Goal: Task Accomplishment & Management: Use online tool/utility

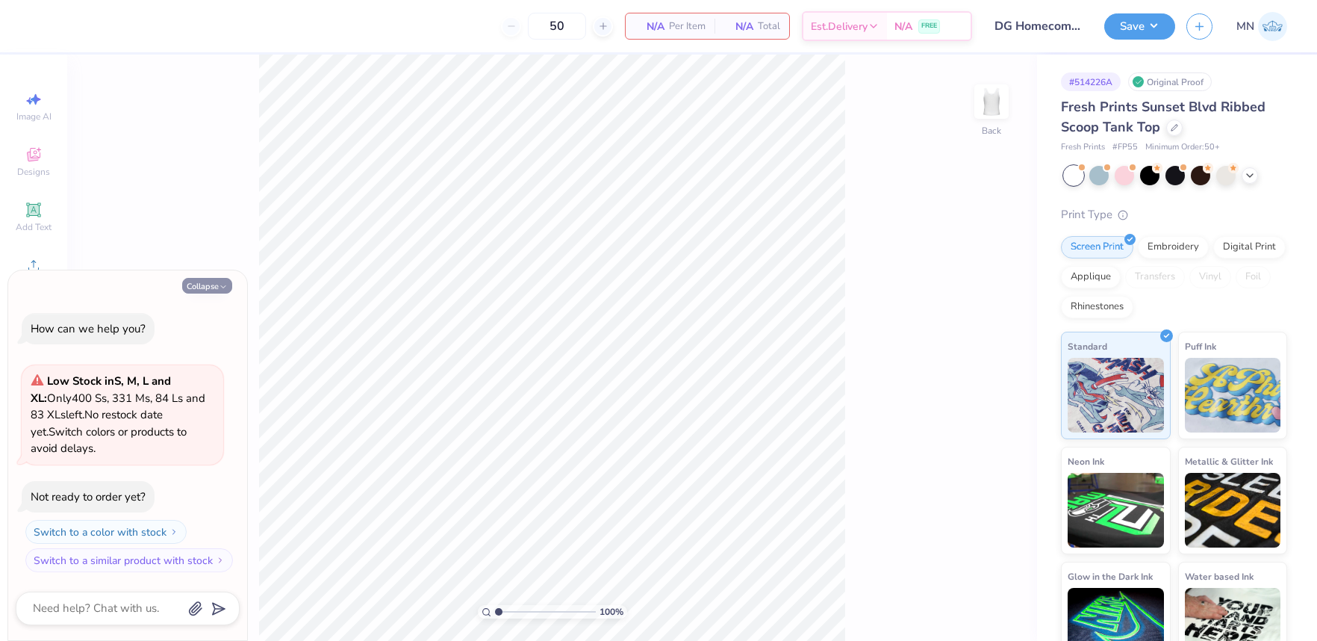
click at [184, 284] on button "Collapse" at bounding box center [207, 286] width 50 height 16
type textarea "x"
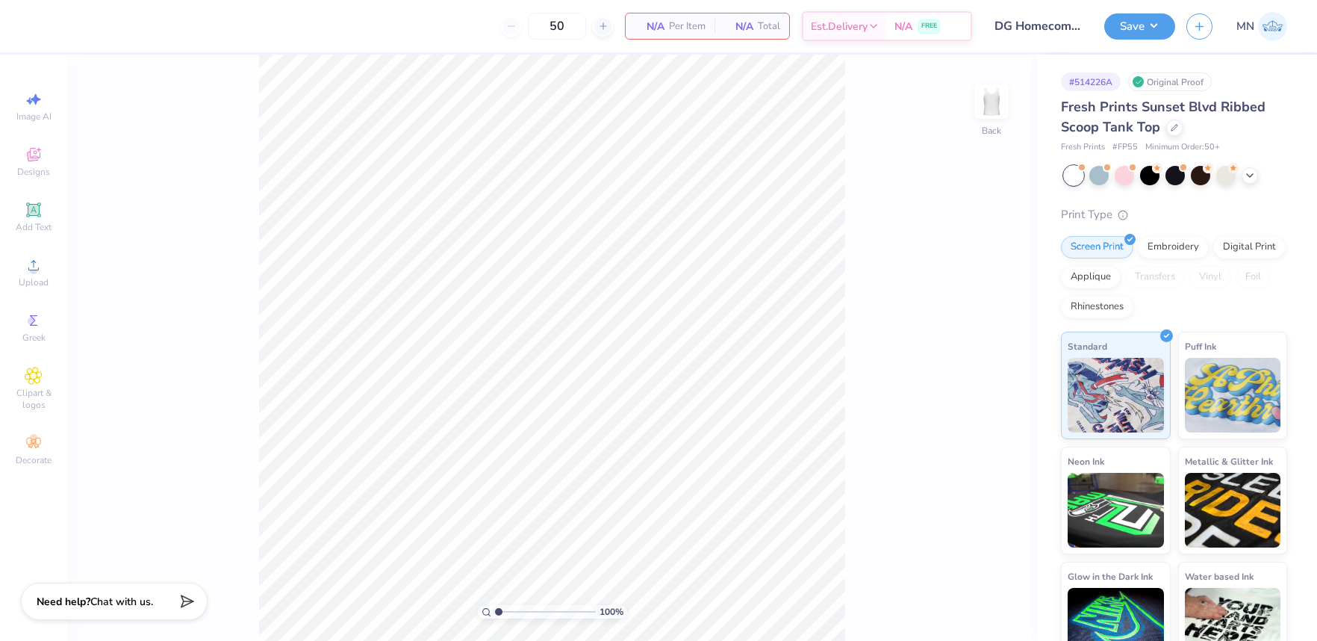
drag, startPoint x: 9, startPoint y: 211, endPoint x: 107, endPoint y: 228, distance: 99.2
click at [9, 211] on div "Add Text" at bounding box center [33, 217] width 52 height 44
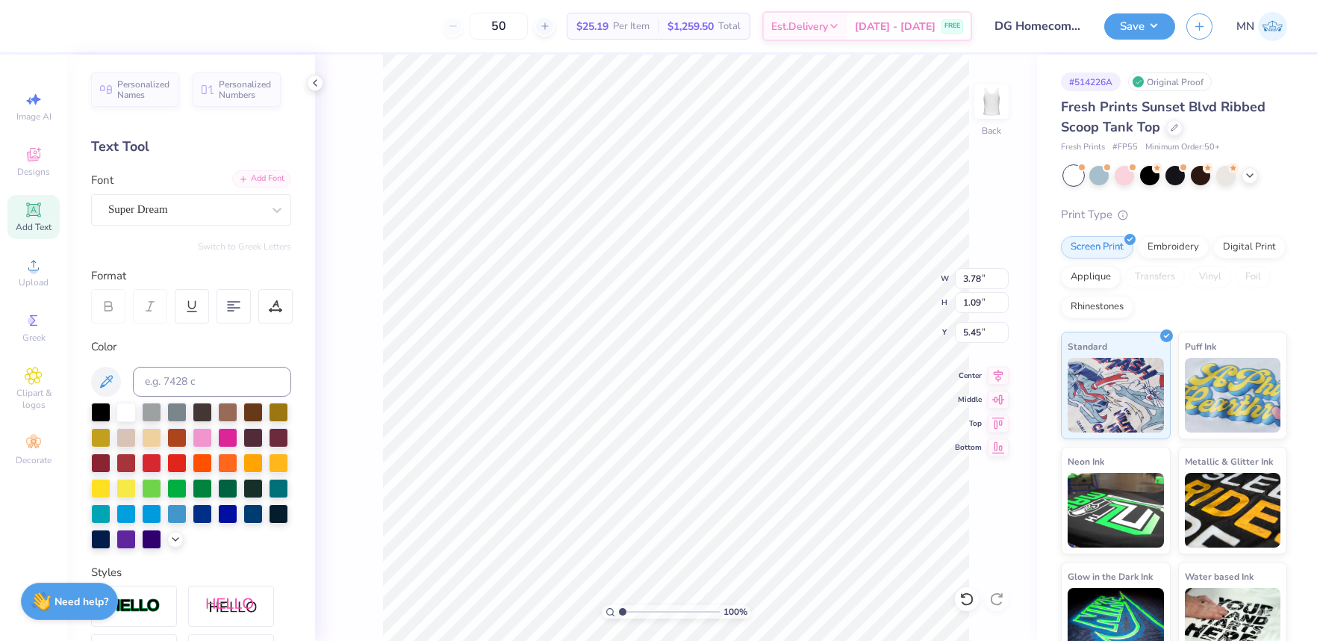
drag, startPoint x: 257, startPoint y: 164, endPoint x: 255, endPoint y: 175, distance: 10.6
click at [257, 167] on div "Personalized Names Personalized Numbers Text Tool Add Font Font Super Dream Swi…" at bounding box center [191, 348] width 248 height 586
click at [255, 175] on div "Add Font" at bounding box center [261, 178] width 59 height 17
type input "3.61"
type input "1.24"
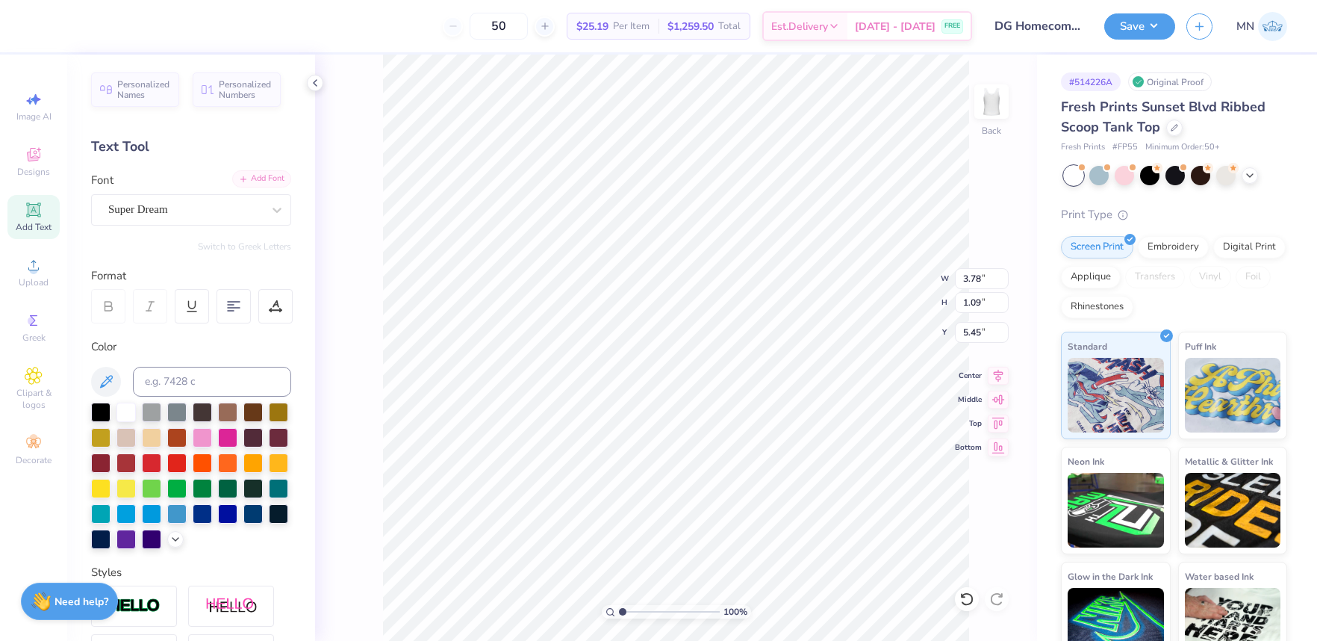
type input "5.38"
type textarea "DeeGee"
click at [230, 393] on input at bounding box center [212, 382] width 158 height 30
type input "7688C"
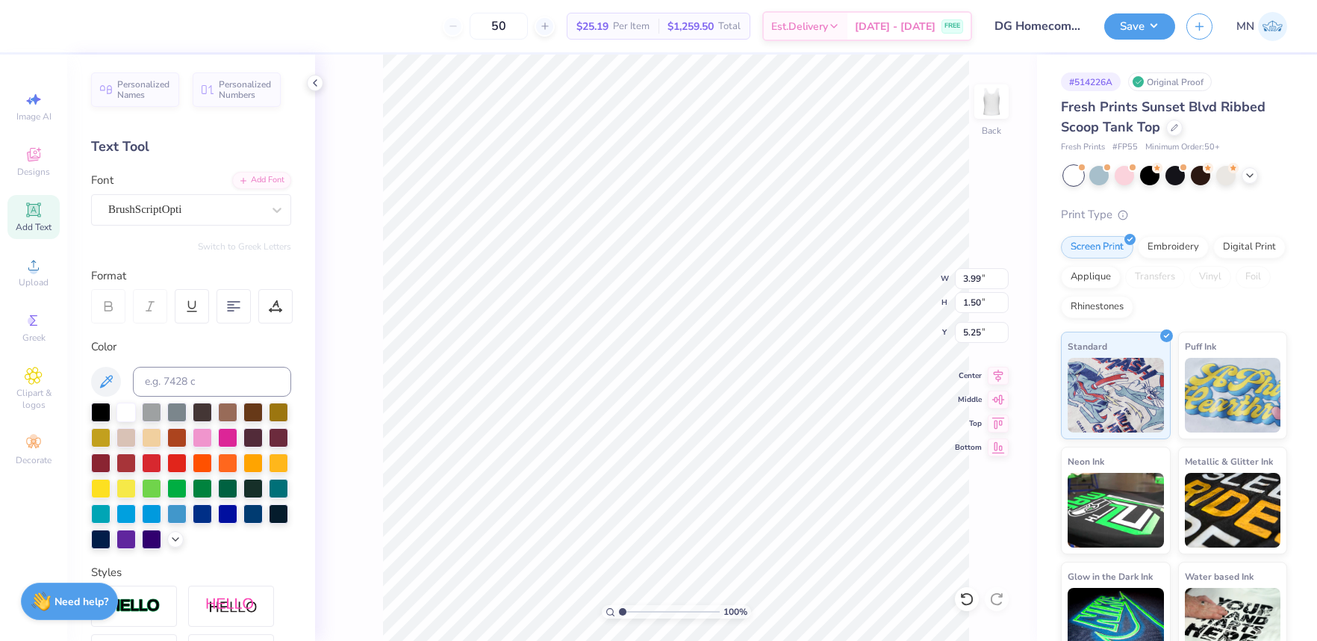
type input "5.35"
type input "2.01"
type input "3.72"
drag, startPoint x: 40, startPoint y: 277, endPoint x: 54, endPoint y: 276, distance: 14.3
click at [40, 277] on span "Upload" at bounding box center [34, 282] width 30 height 12
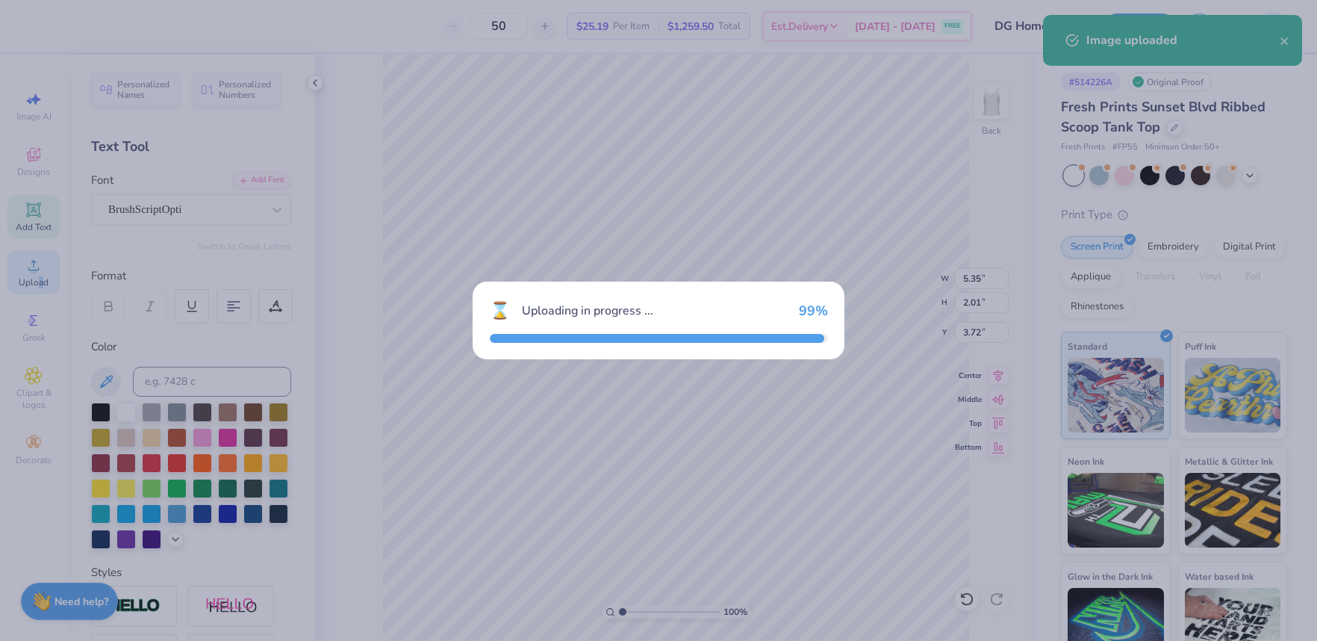
type input "8.95"
type input "8.51"
type input "1.74"
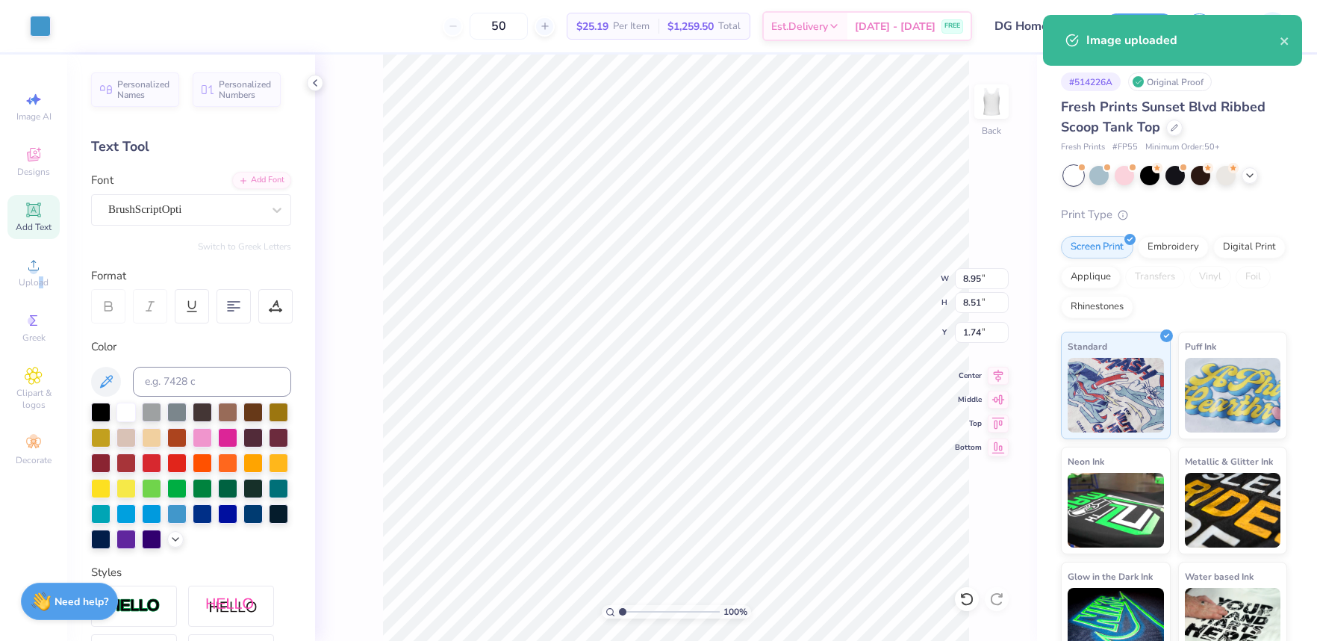
type input "1.29"
type input "1.23"
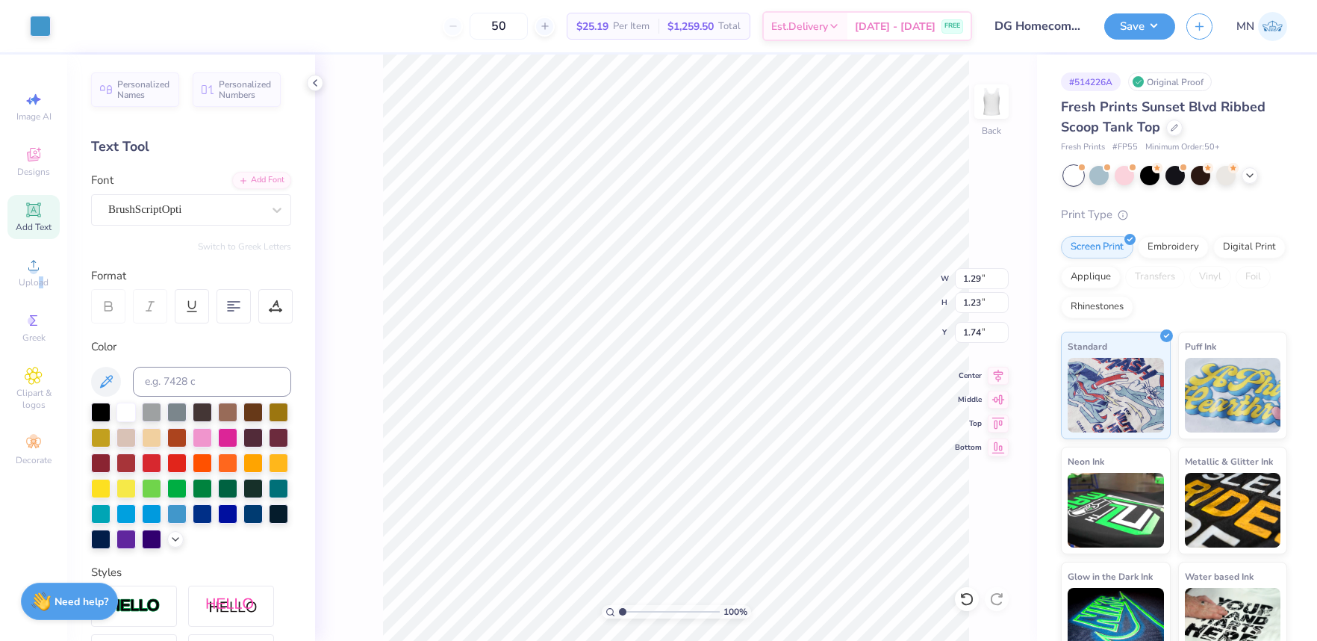
type input "2.34"
type input "0.94"
type input "0.89"
click at [262, 178] on div "Add Font" at bounding box center [261, 178] width 59 height 17
click at [37, 214] on icon at bounding box center [33, 209] width 11 height 11
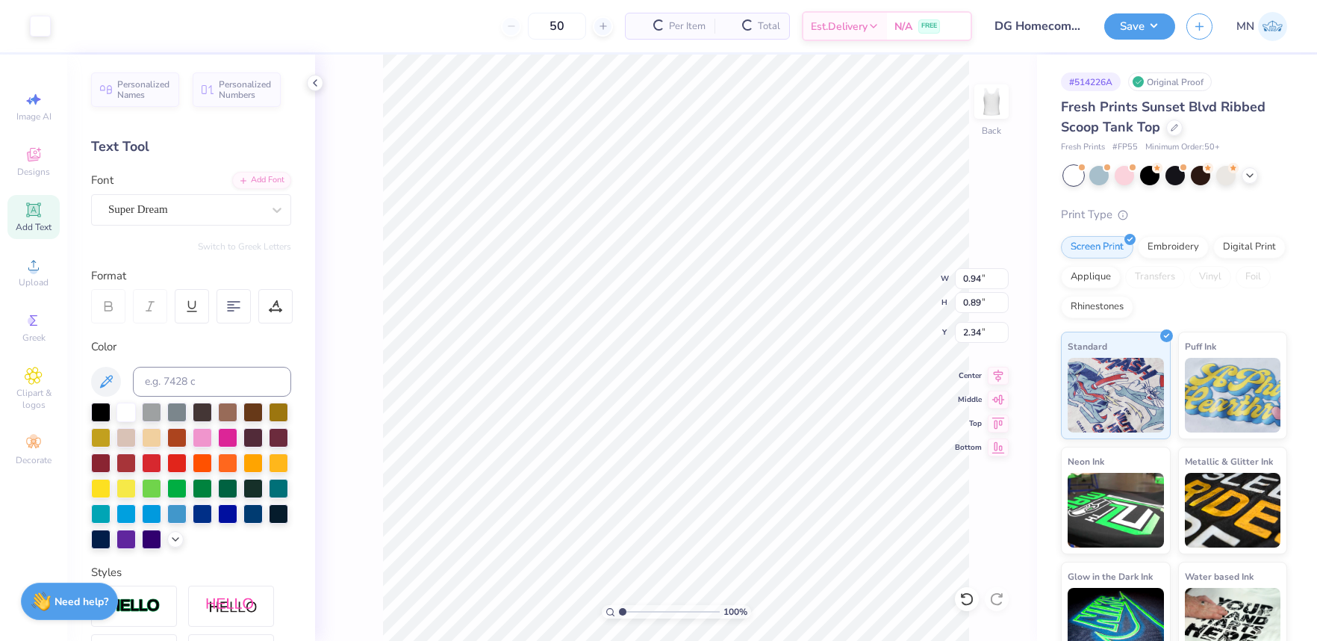
type input "3.78"
type input "1.09"
type input "5.45"
click at [272, 181] on div "Add Font" at bounding box center [261, 178] width 59 height 17
type input "3.44"
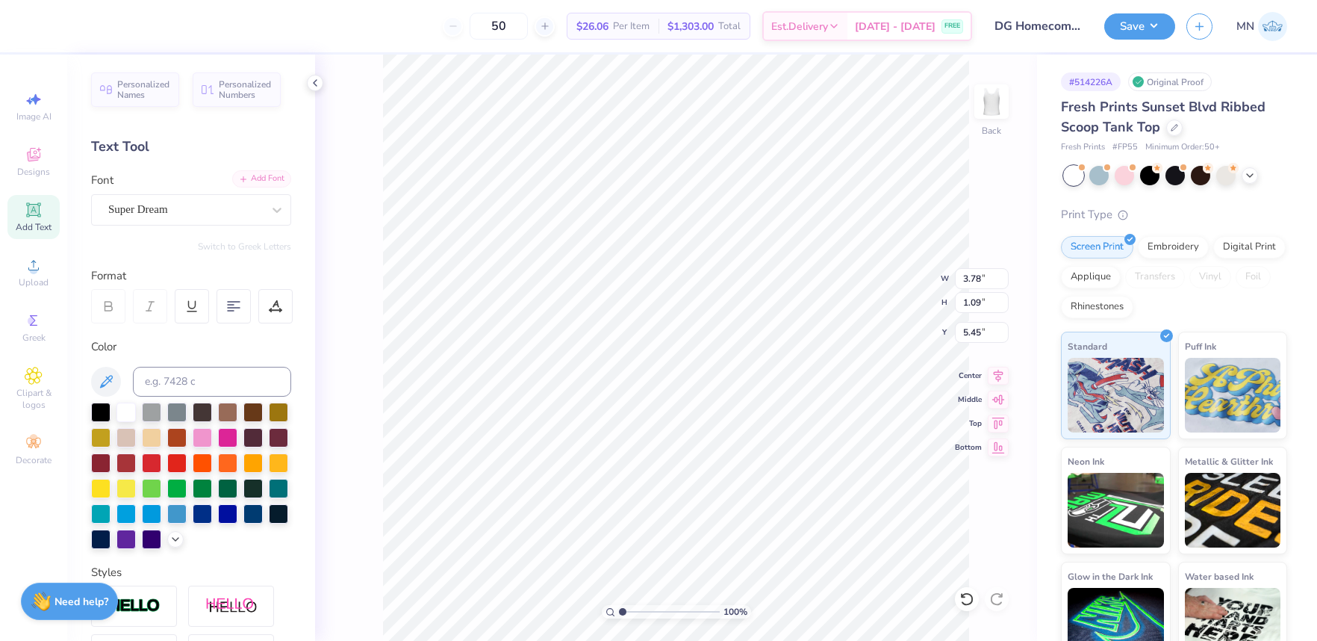
type input "1.37"
type input "5.31"
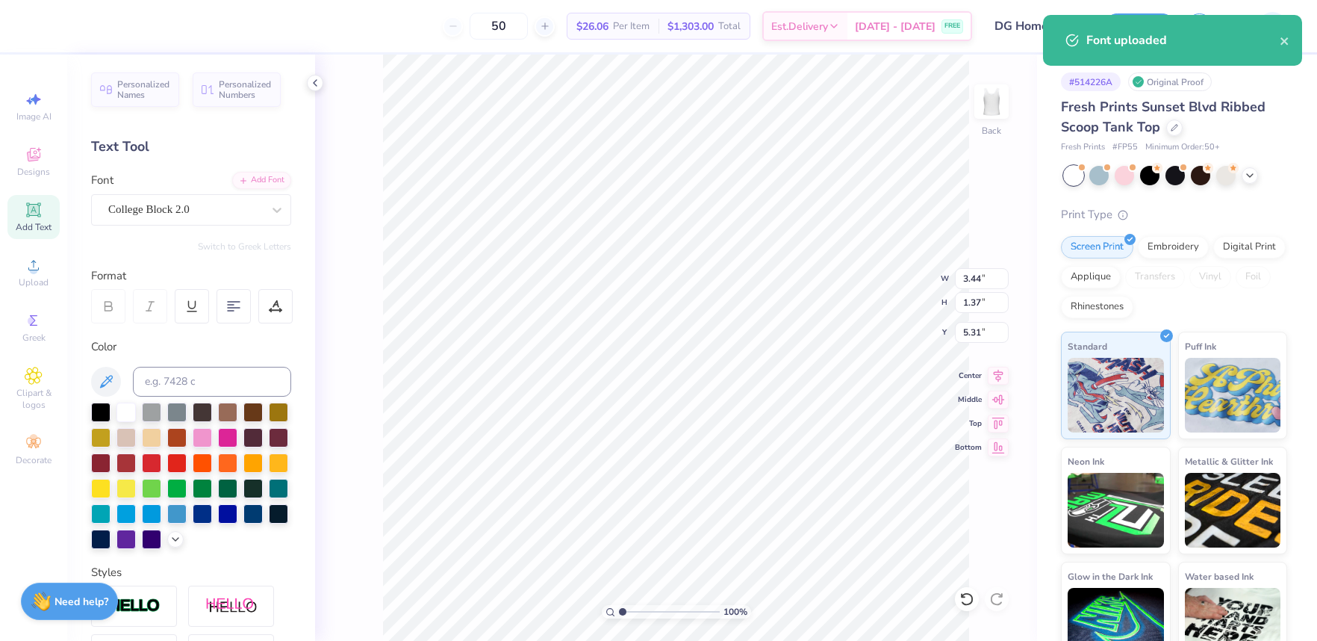
type textarea "78"
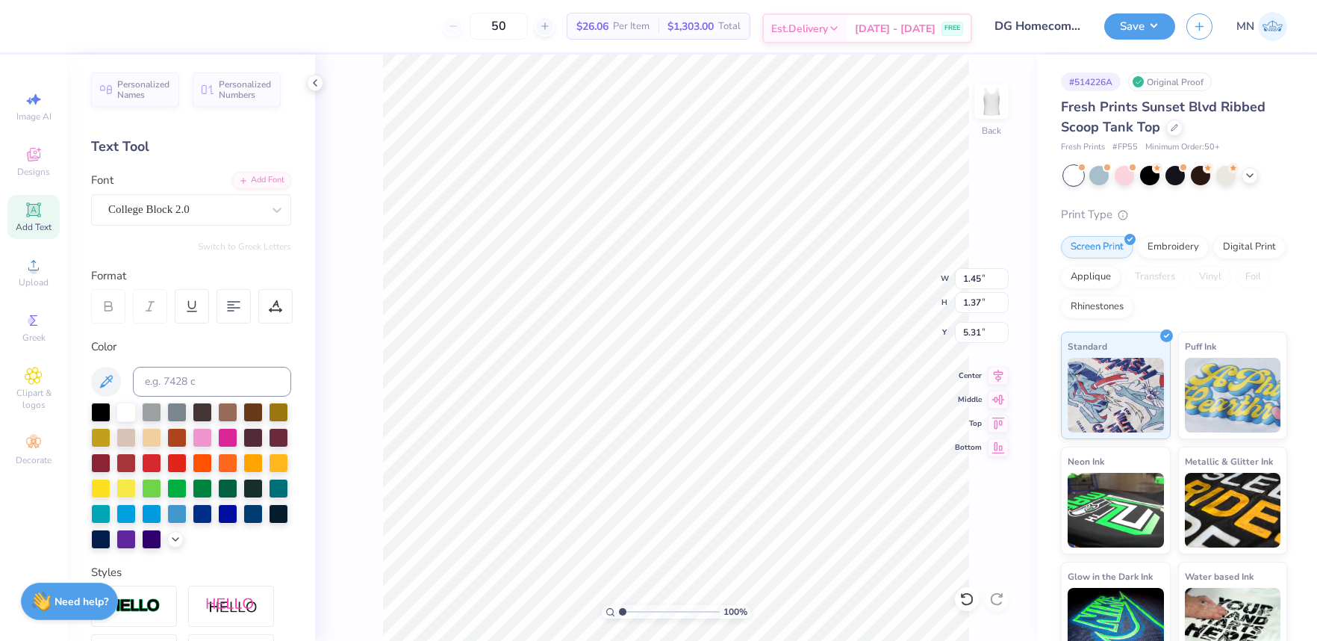
type input "2.60"
type input "2.46"
type input "5.38"
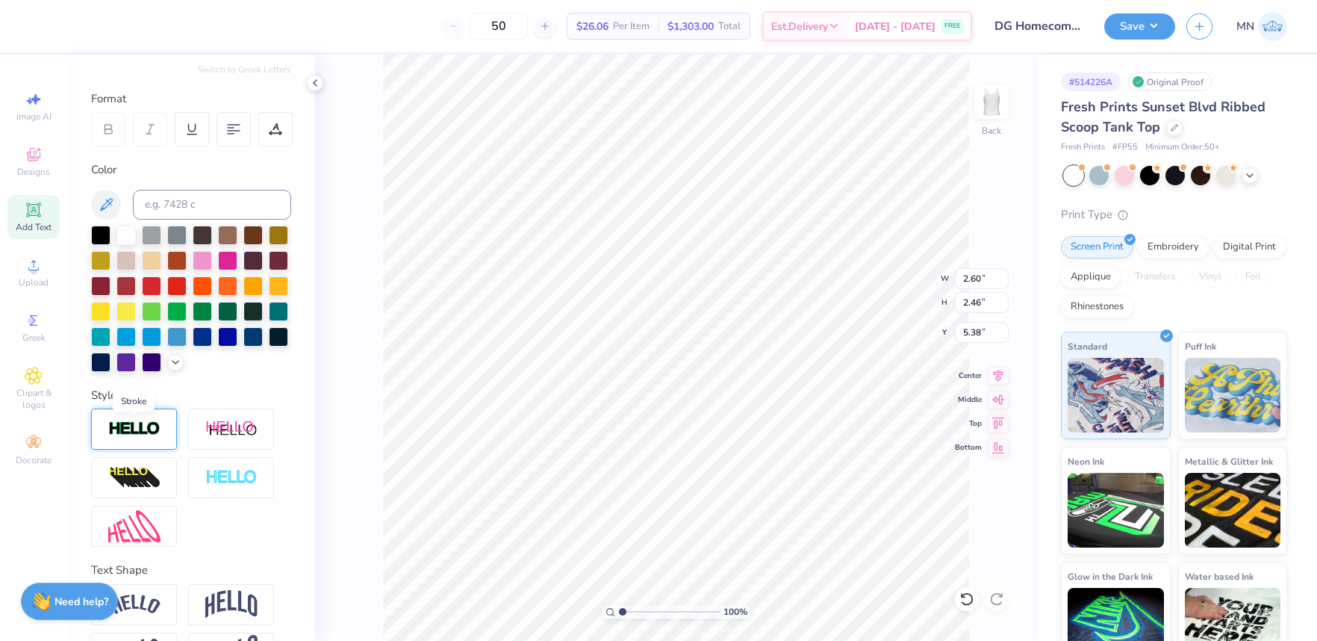
scroll to position [178, 0]
drag, startPoint x: 232, startPoint y: 478, endPoint x: 241, endPoint y: 481, distance: 10.2
click at [232, 478] on img at bounding box center [231, 476] width 52 height 17
type input "2.64"
type input "2.50"
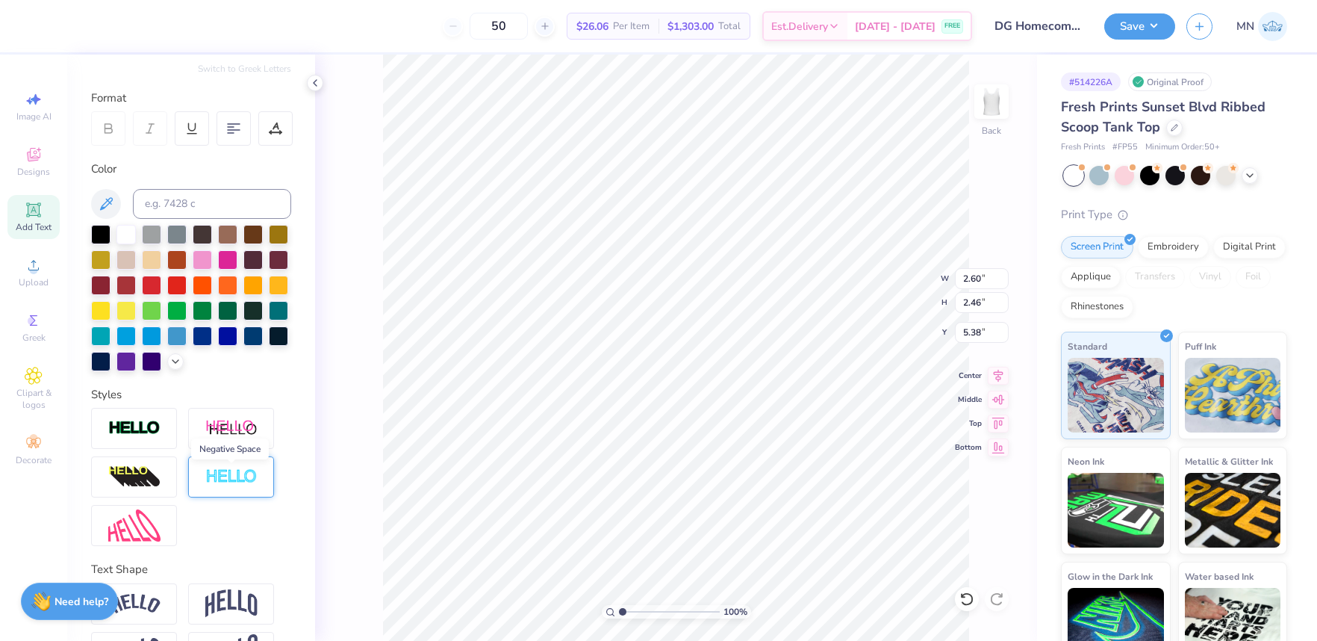
type input "5.36"
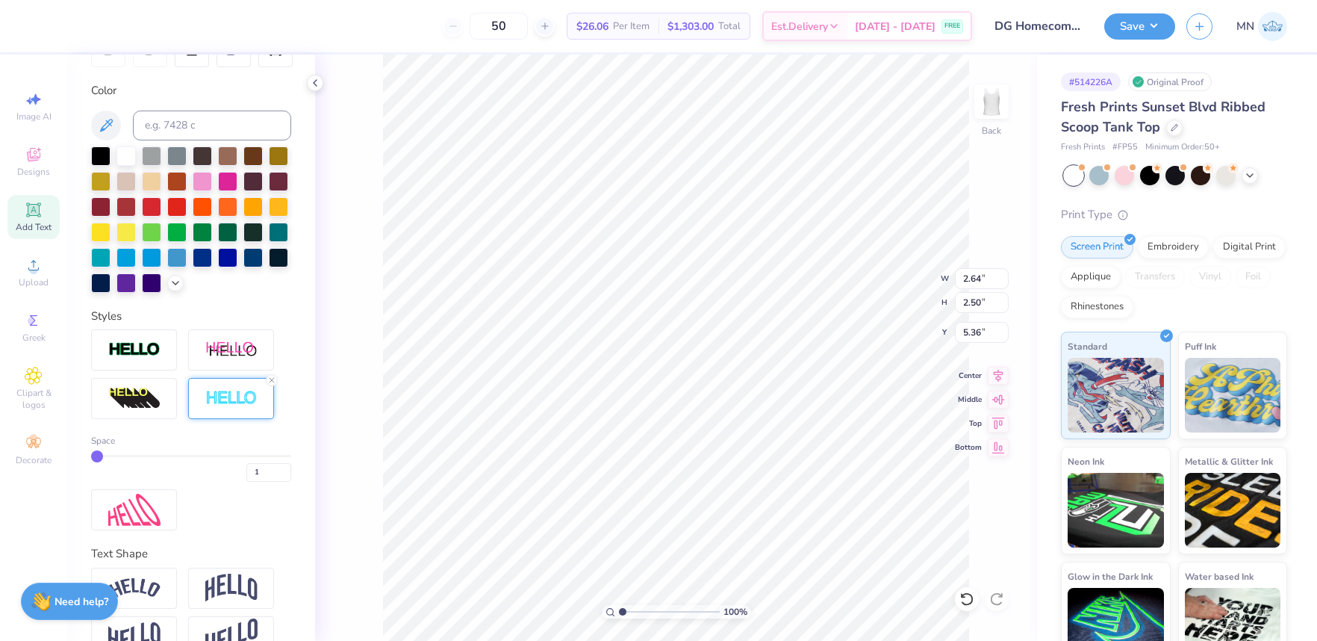
scroll to position [258, 0]
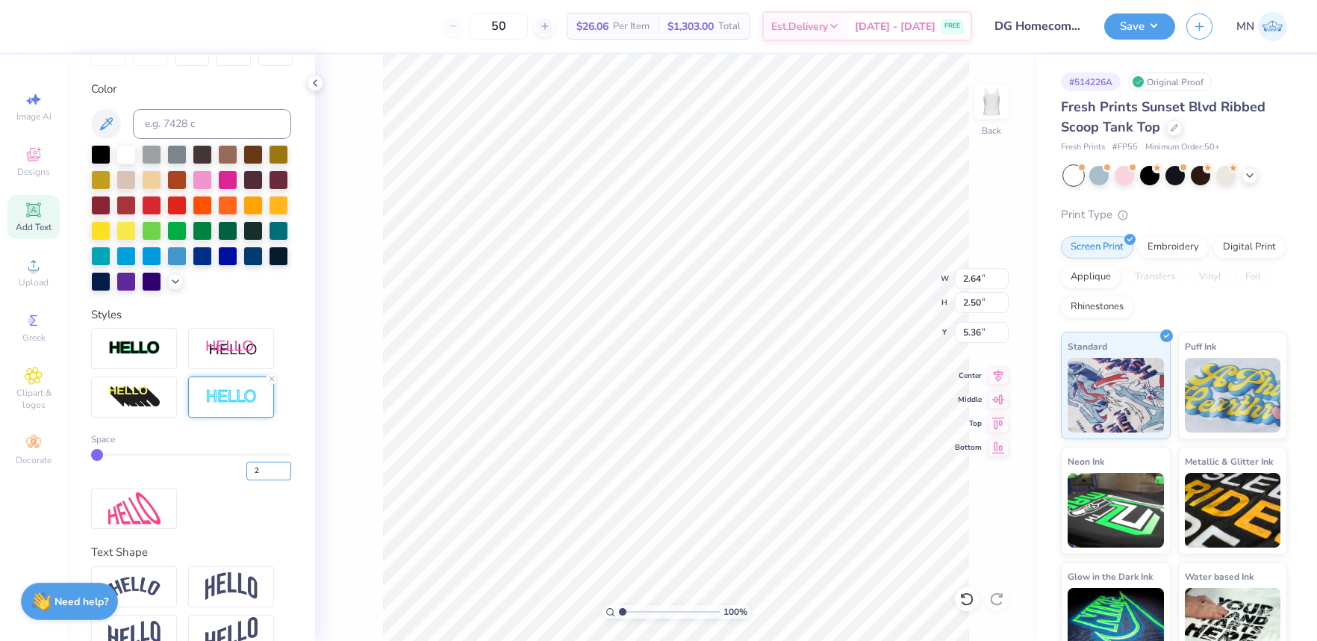
drag, startPoint x: 287, startPoint y: 466, endPoint x: 304, endPoint y: 470, distance: 17.6
type input "2"
click at [287, 466] on input "2" at bounding box center [268, 471] width 45 height 19
type input "2"
click at [203, 501] on div "Space 2" at bounding box center [191, 428] width 200 height 201
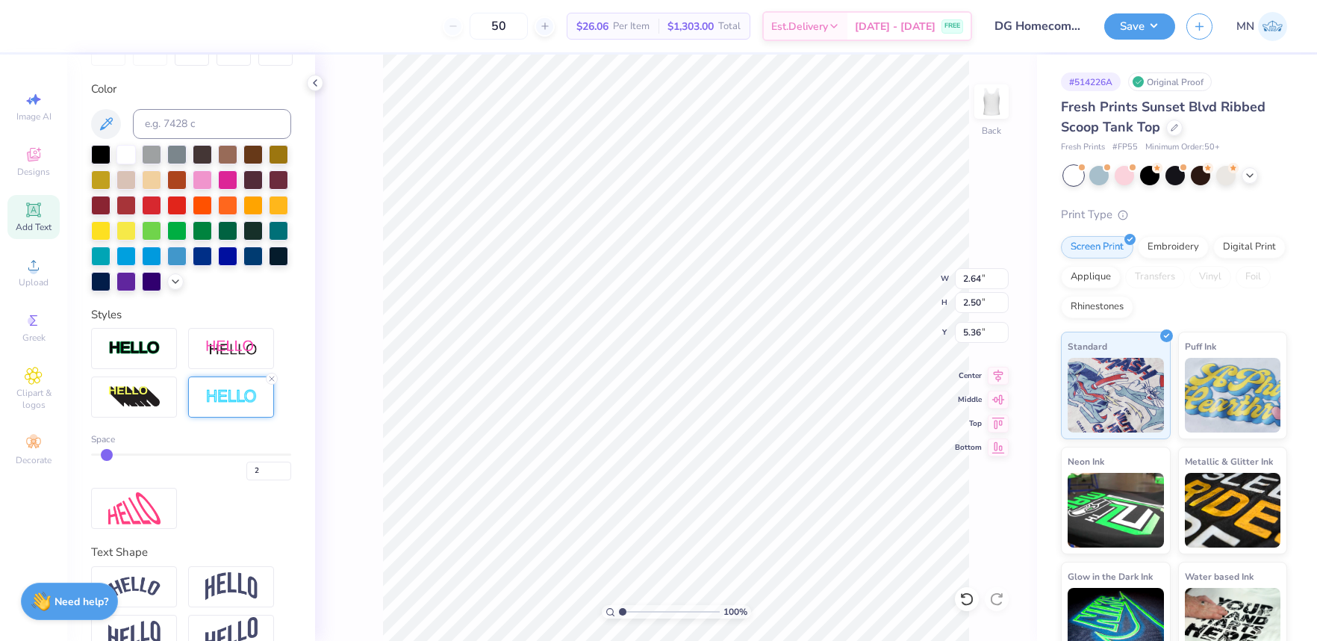
type input "2.67"
type input "2.54"
type input "5.34"
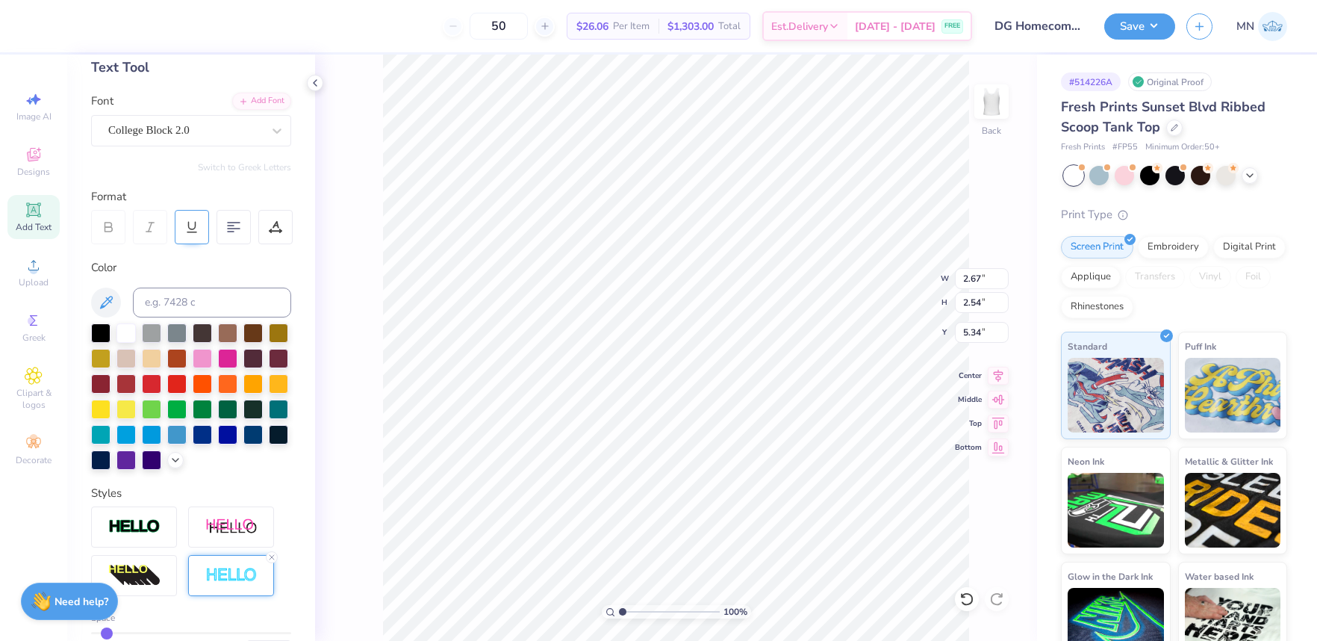
scroll to position [72, 0]
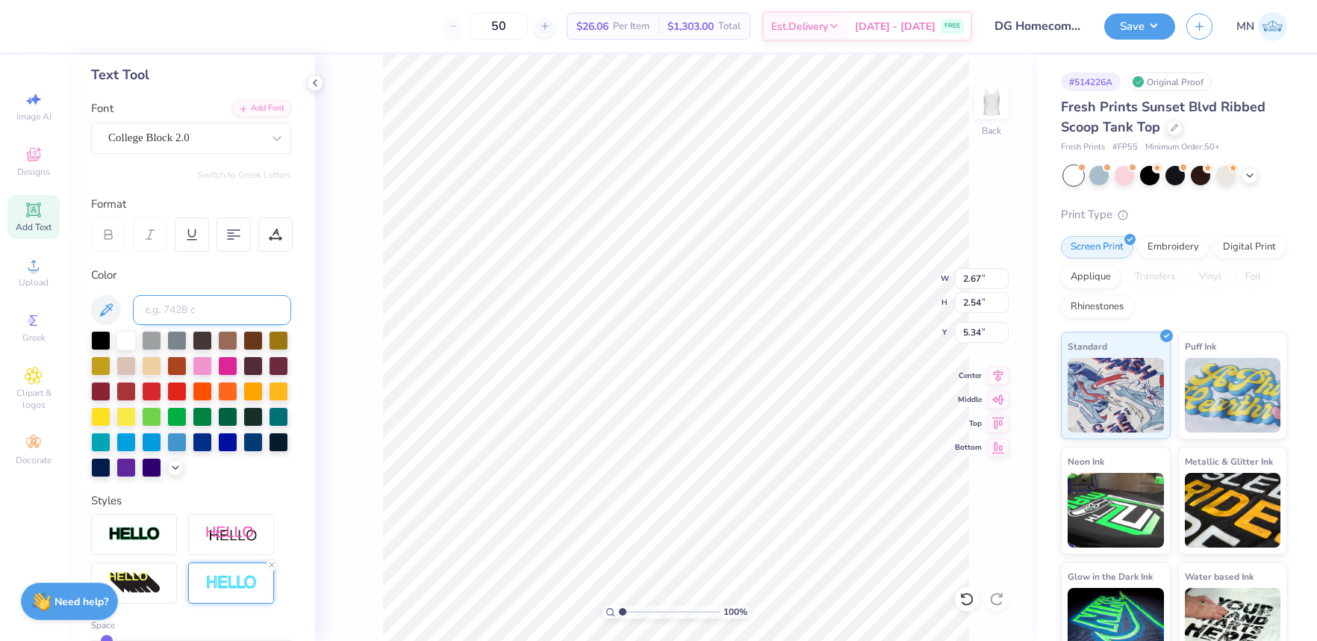
click at [186, 315] on input at bounding box center [212, 310] width 158 height 30
type input "7688"
click at [242, 109] on icon at bounding box center [243, 107] width 9 height 9
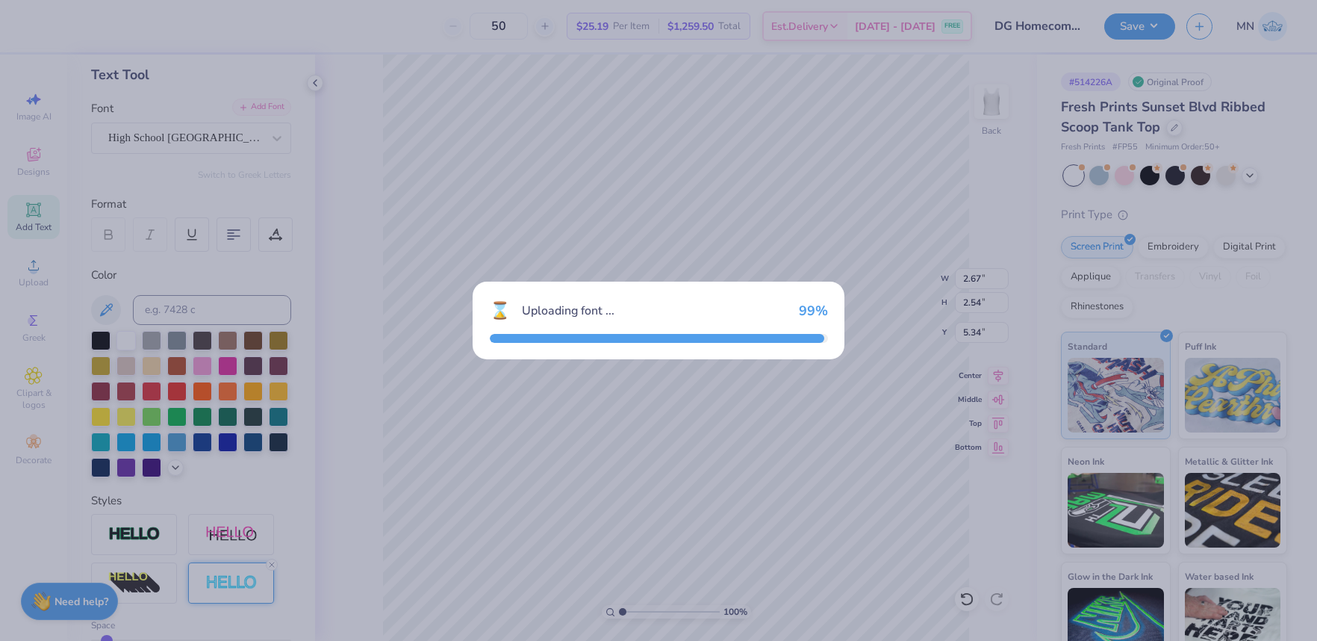
type input "3.24"
type input "2.29"
type input "5.46"
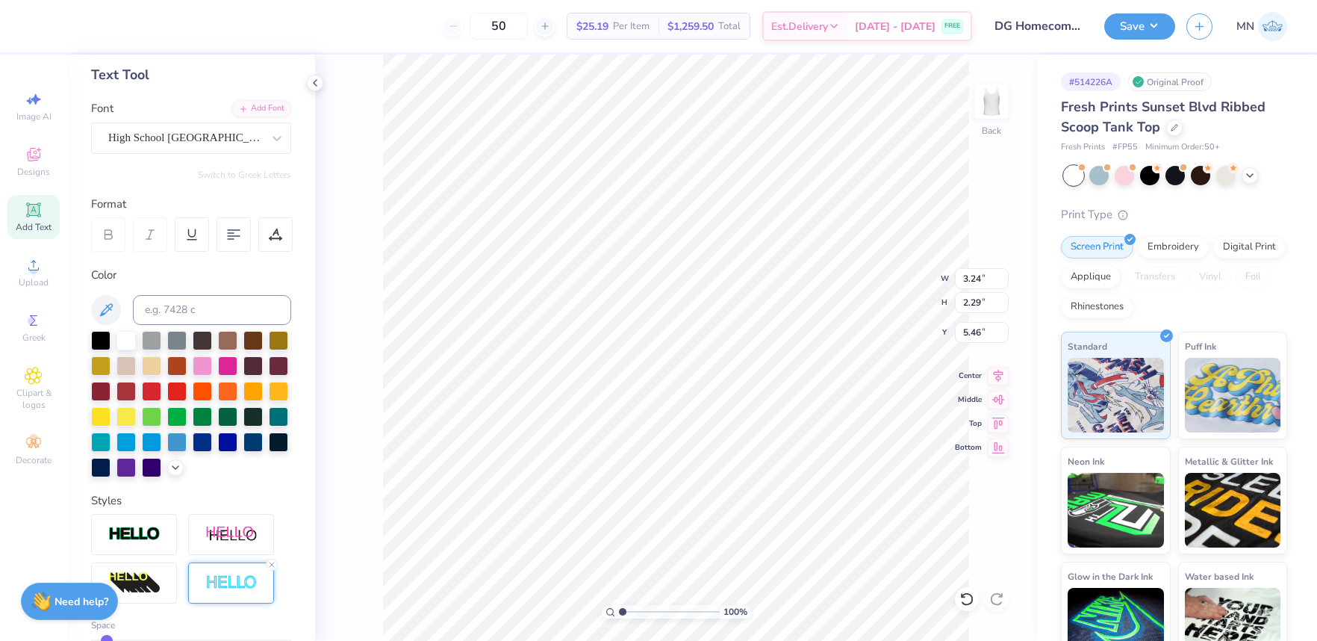
type input "2.81"
type input "1.99"
type textarea "73"
type input "5.33"
type input "5.36"
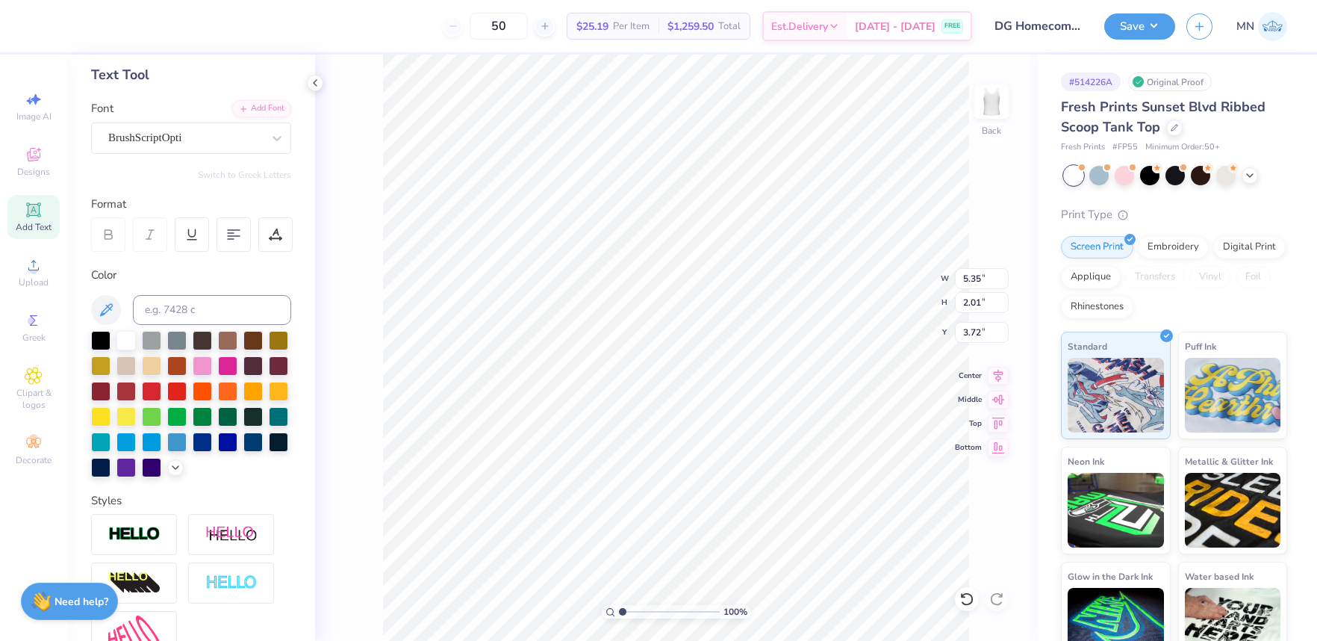
type input "2.15"
type input "3.50"
type input "6.45"
type input "2.59"
type input "3.23"
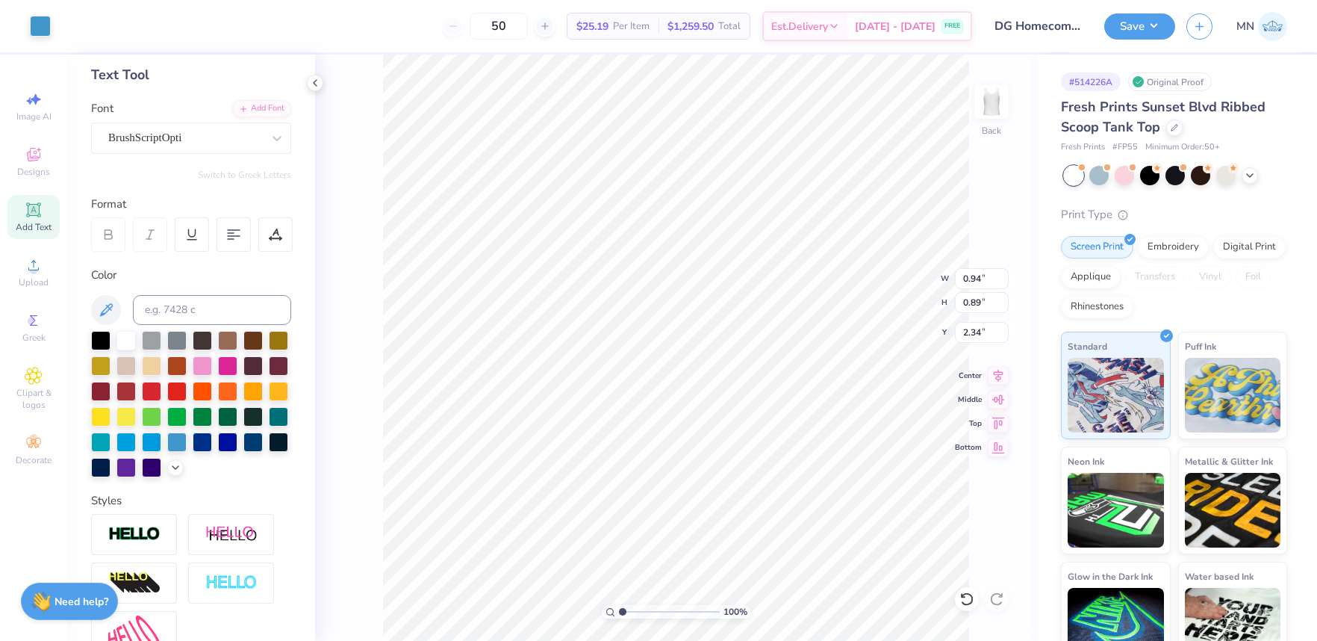
type input "2.79"
type input "2.80"
type input "1.99"
type input "5.33"
type input "2.99"
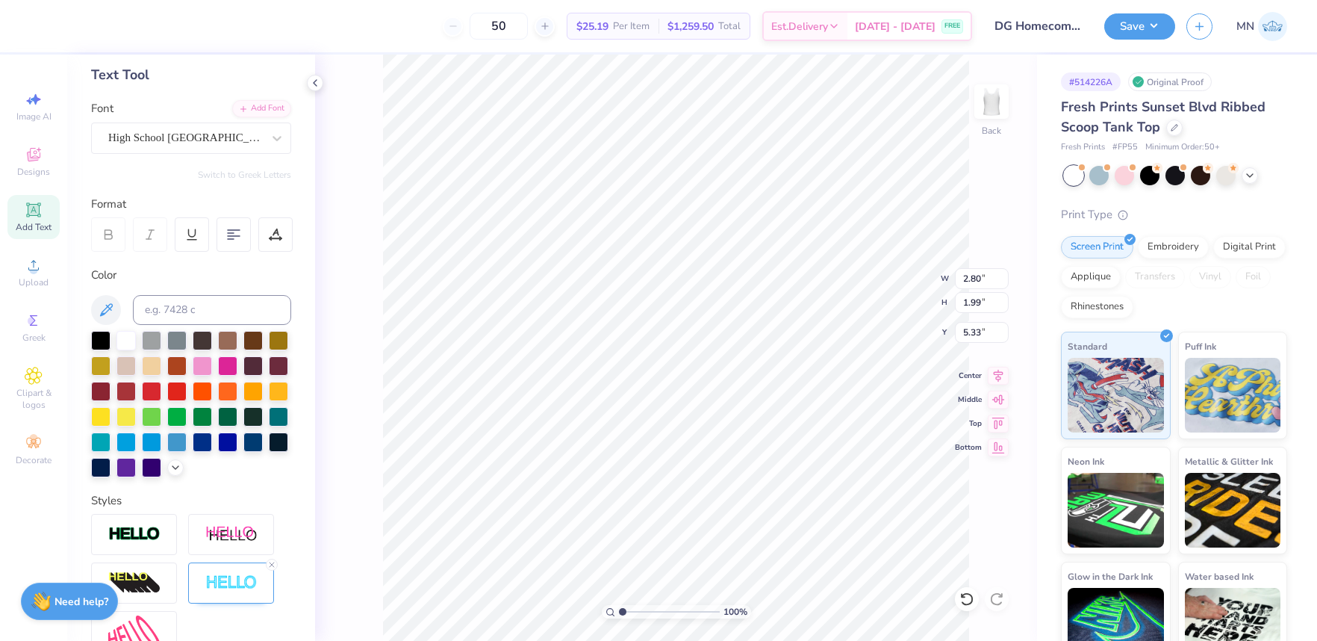
type input "2.12"
type input "5.33"
type input "2.78"
click at [742, 478] on li "Group" at bounding box center [762, 476] width 117 height 29
click at [976, 281] on input "6.45" at bounding box center [982, 278] width 54 height 21
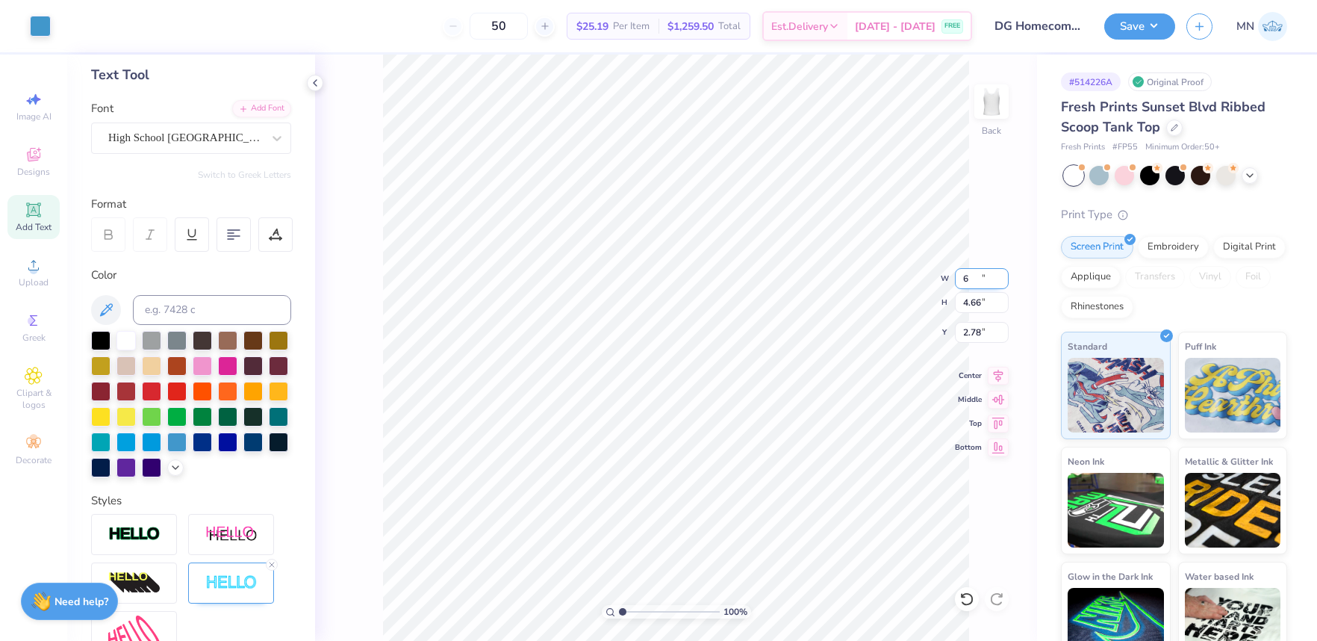
type input "6.00"
type input "4.33"
click at [974, 338] on input "2.93" at bounding box center [982, 332] width 54 height 21
type input "2.00"
click at [981, 338] on input "2.00" at bounding box center [982, 332] width 54 height 21
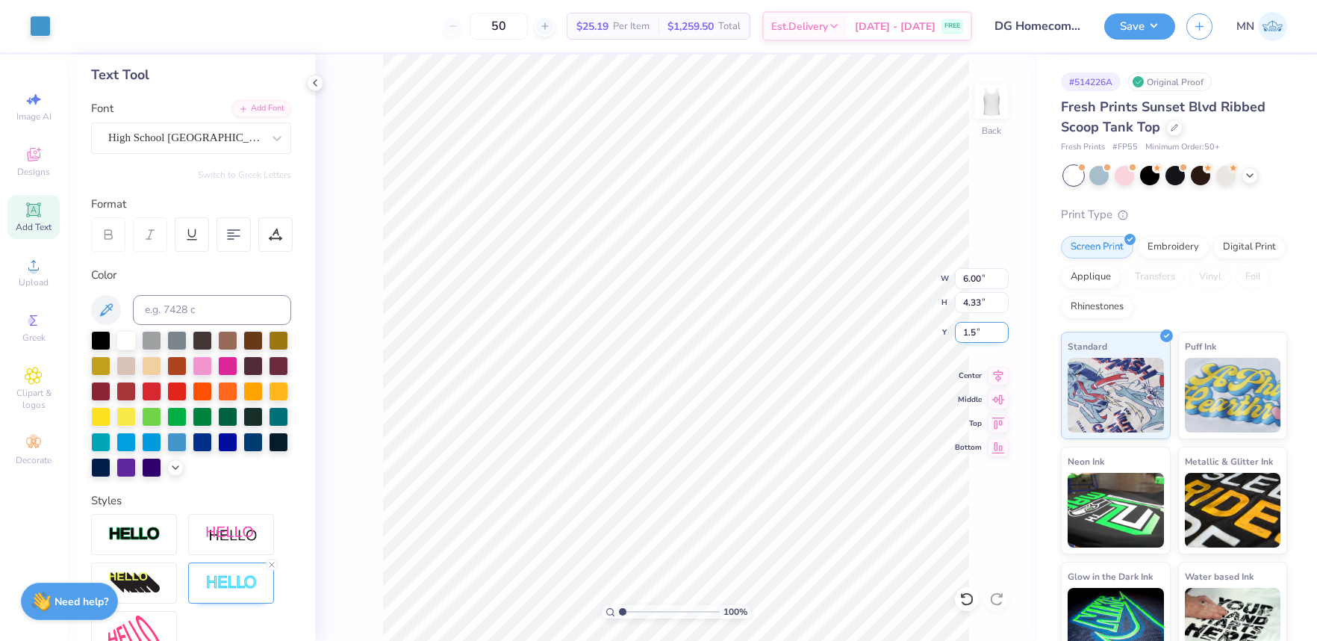
type input "1.50"
click at [1003, 101] on img at bounding box center [992, 102] width 60 height 60
drag, startPoint x: 37, startPoint y: 229, endPoint x: 128, endPoint y: 240, distance: 91.0
click at [37, 229] on span "Add Text" at bounding box center [34, 227] width 36 height 12
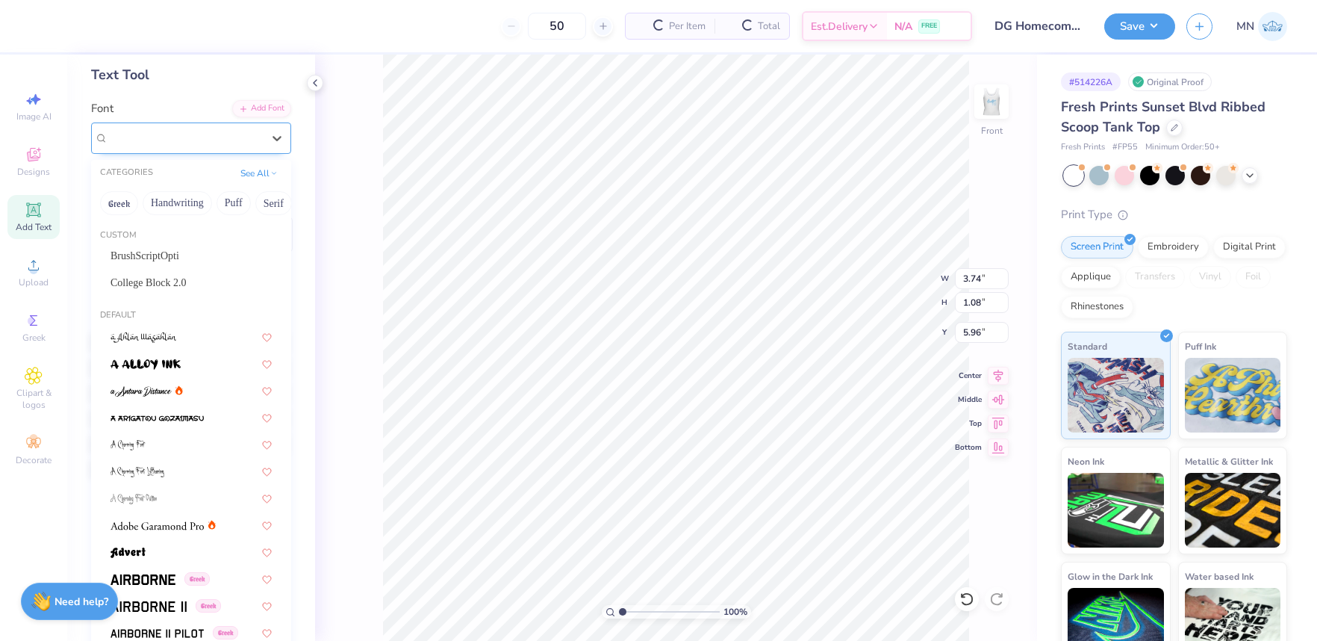
click at [205, 133] on div "Super Dream" at bounding box center [185, 137] width 157 height 23
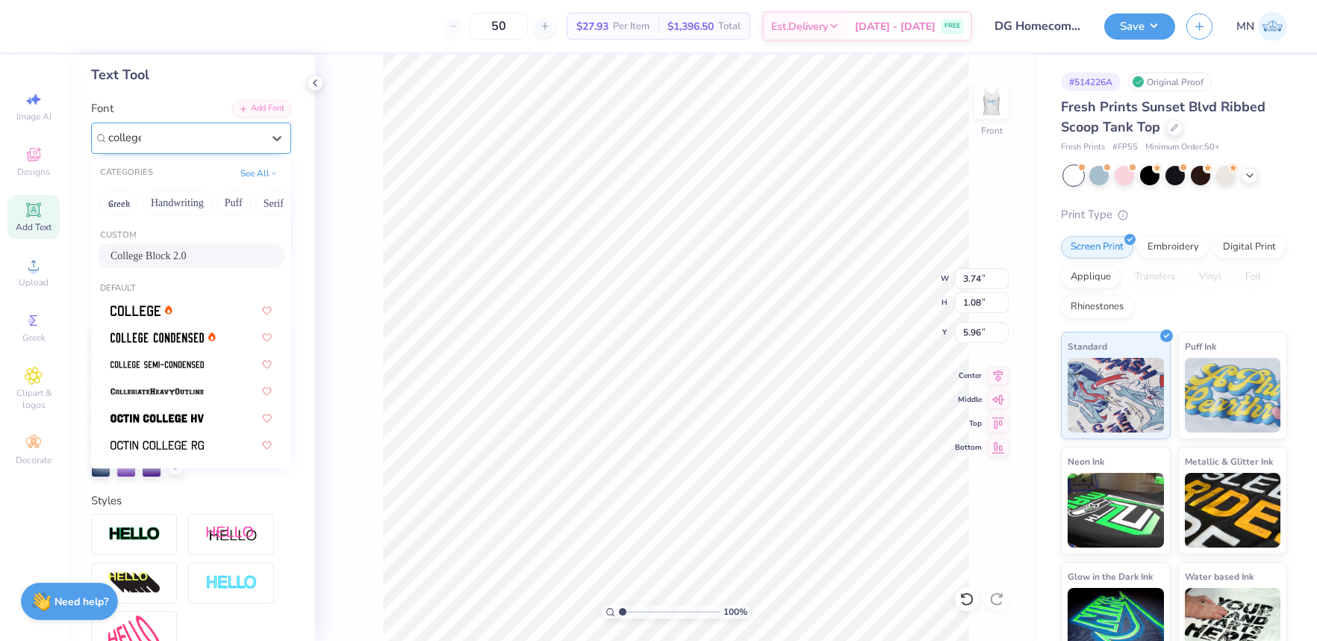
type input "college"
type input "3.41"
type input "1.36"
type input "5.82"
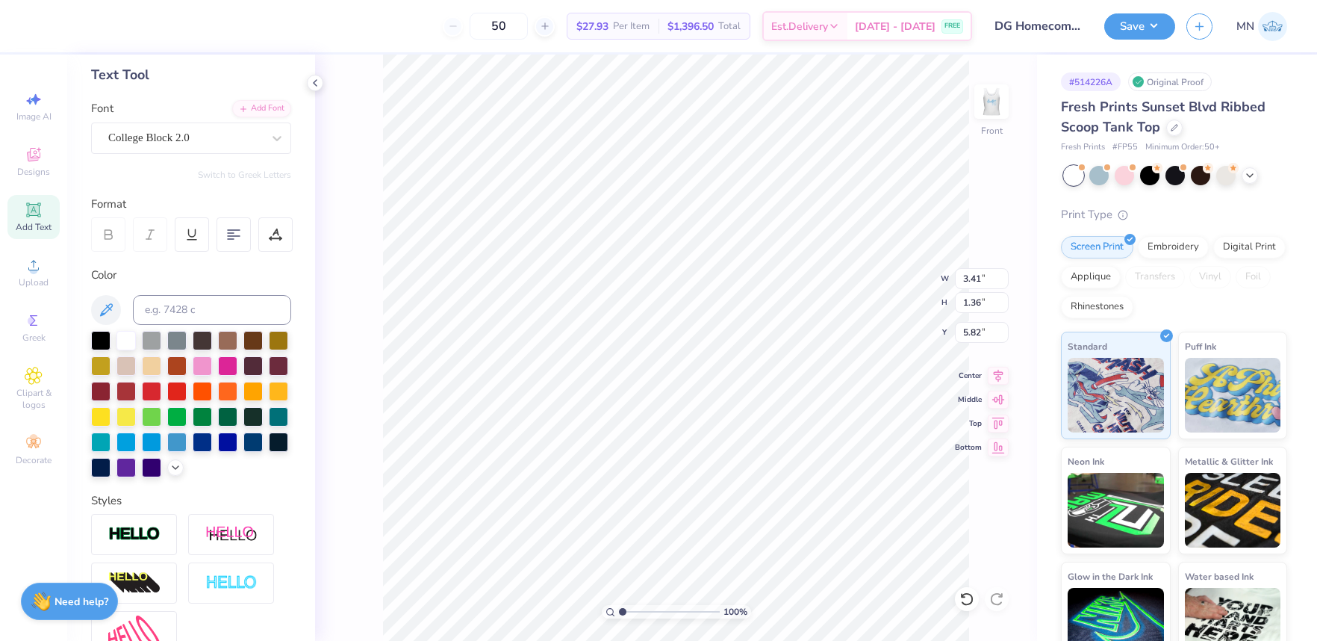
type textarea "homecoming 25"
type textarea "homecoming"
click at [184, 316] on input at bounding box center [212, 310] width 158 height 30
type input "7688"
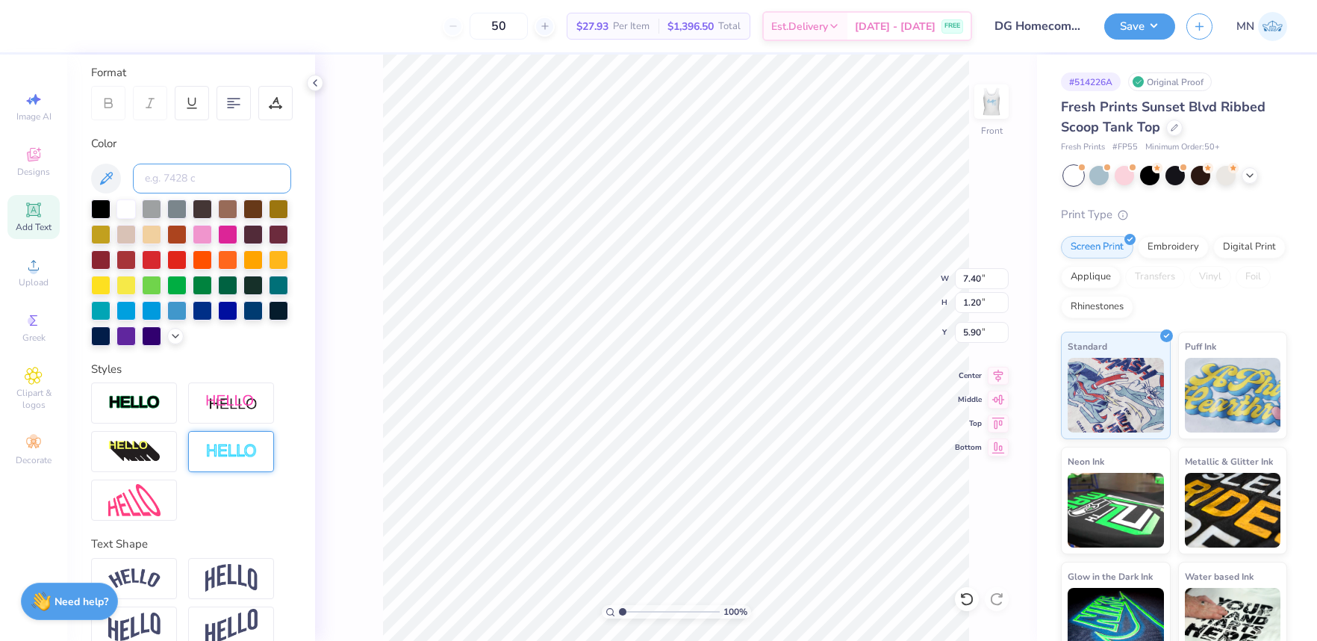
scroll to position [228, 0]
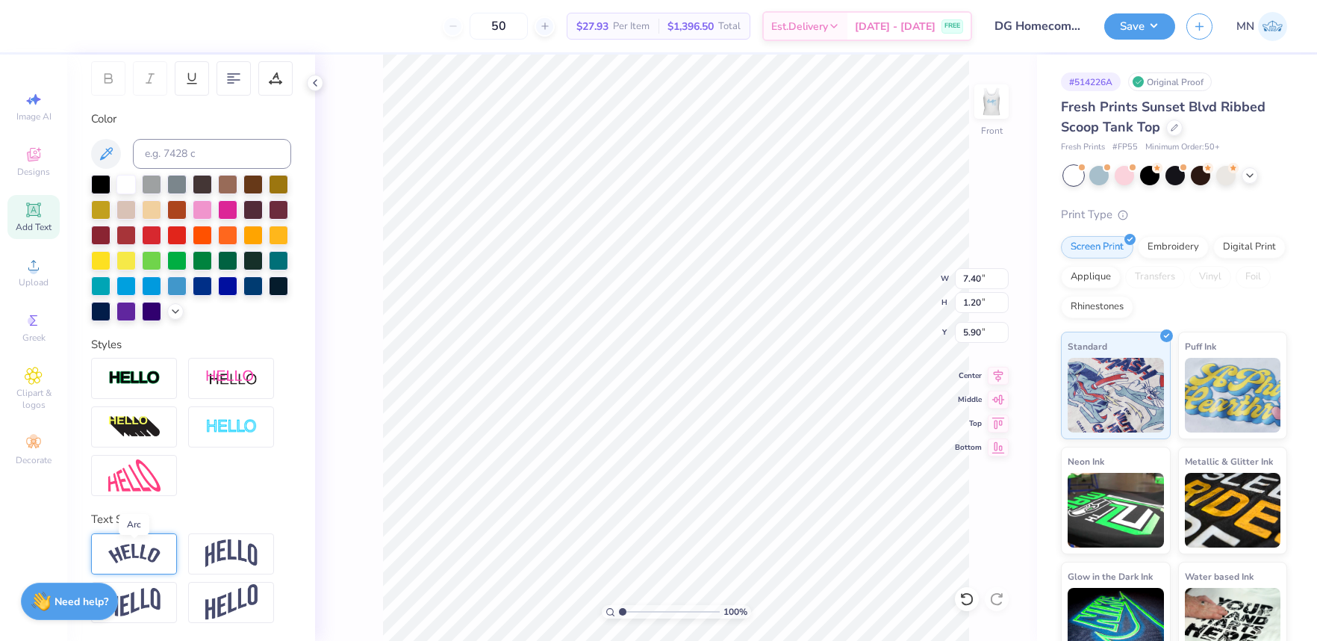
click at [130, 556] on img at bounding box center [134, 554] width 52 height 20
type input "8.96"
type input "2.27"
type input "5.36"
click at [971, 274] on input "8.96" at bounding box center [982, 278] width 54 height 21
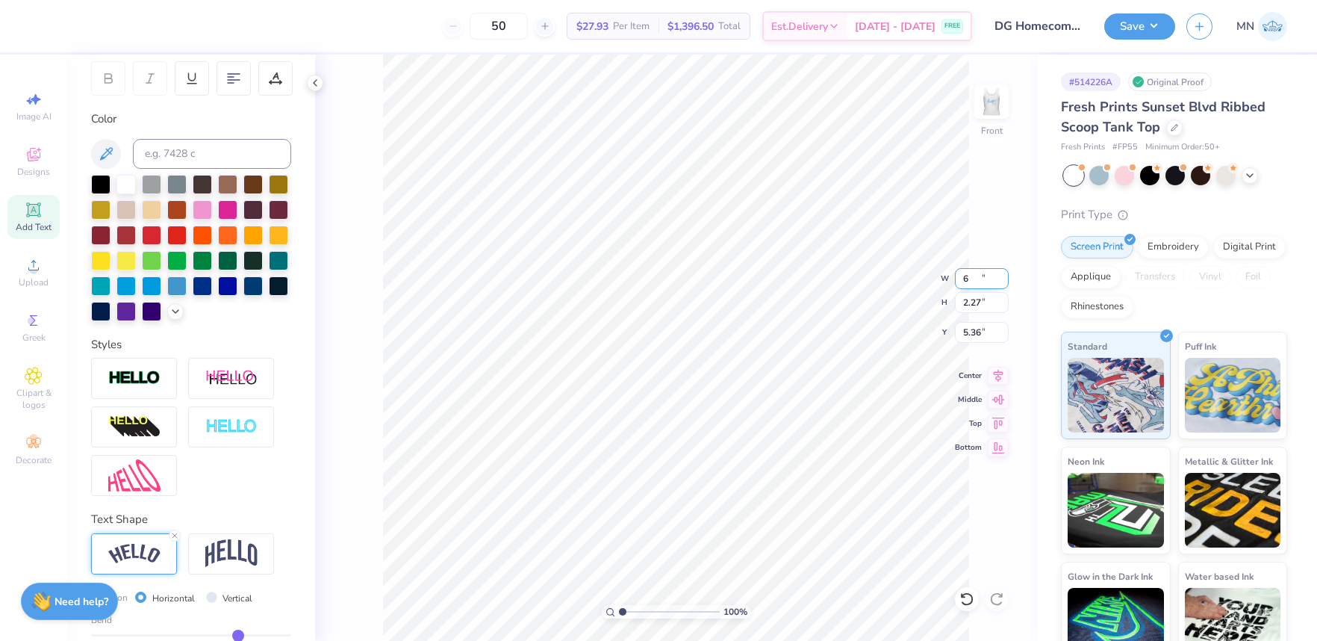
type input "6.00"
type input "1.52"
click at [972, 341] on input "5.74" at bounding box center [982, 332] width 54 height 21
type input "2.00"
drag, startPoint x: 34, startPoint y: 220, endPoint x: 372, endPoint y: 285, distance: 344.4
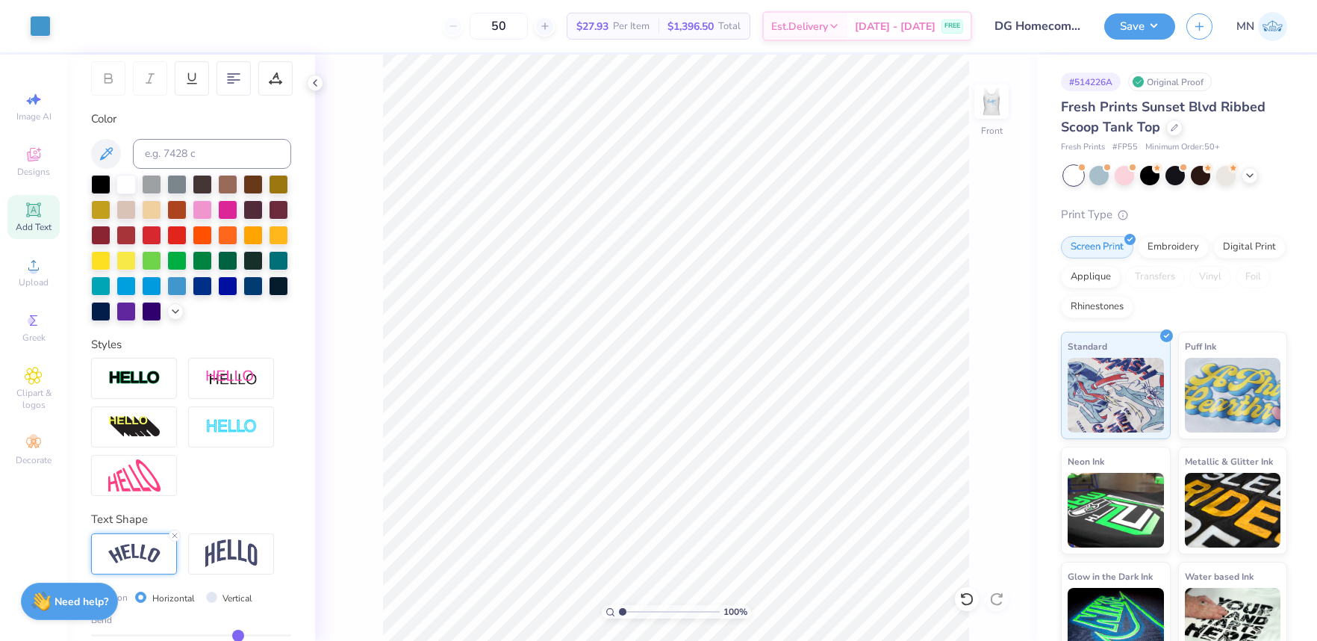
click at [34, 221] on span "Add Text" at bounding box center [34, 227] width 36 height 12
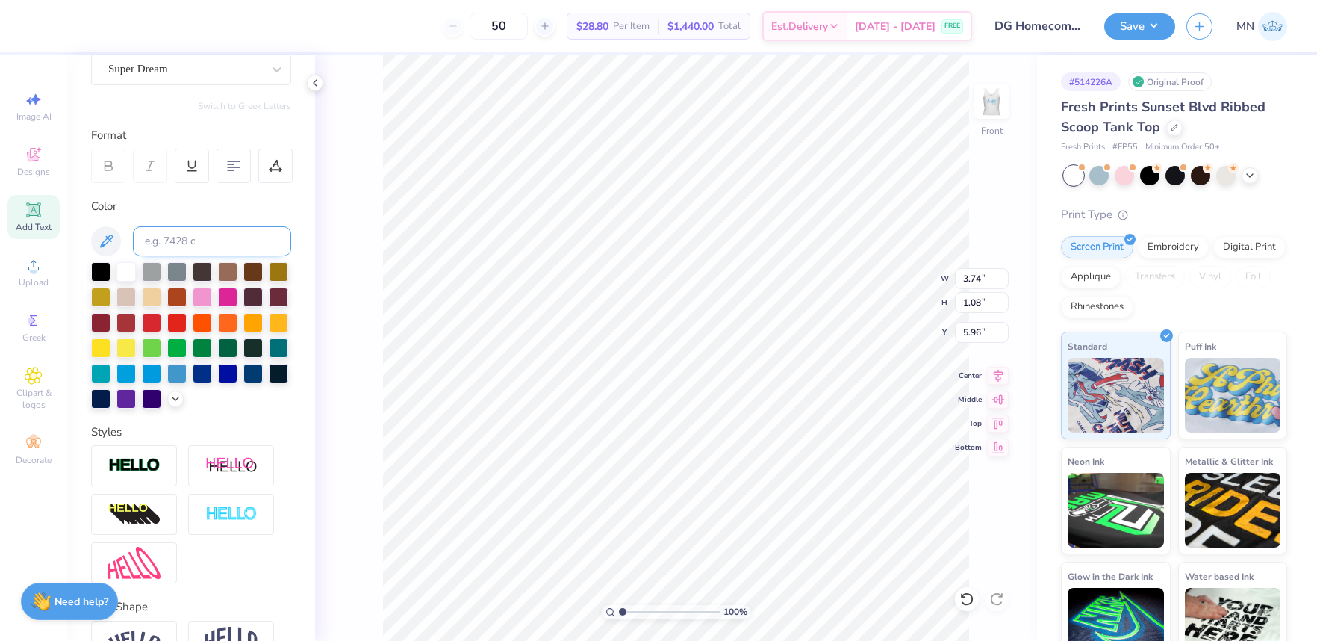
scroll to position [84, 0]
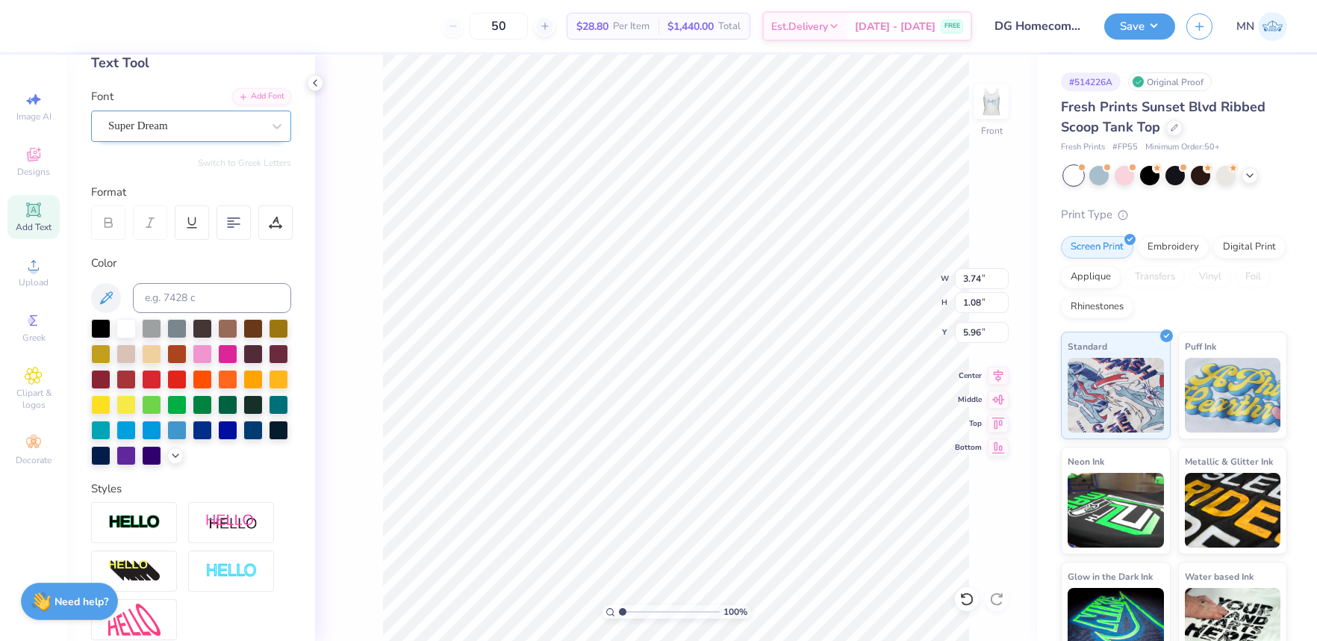
click at [236, 132] on div "Super Dream" at bounding box center [185, 125] width 157 height 23
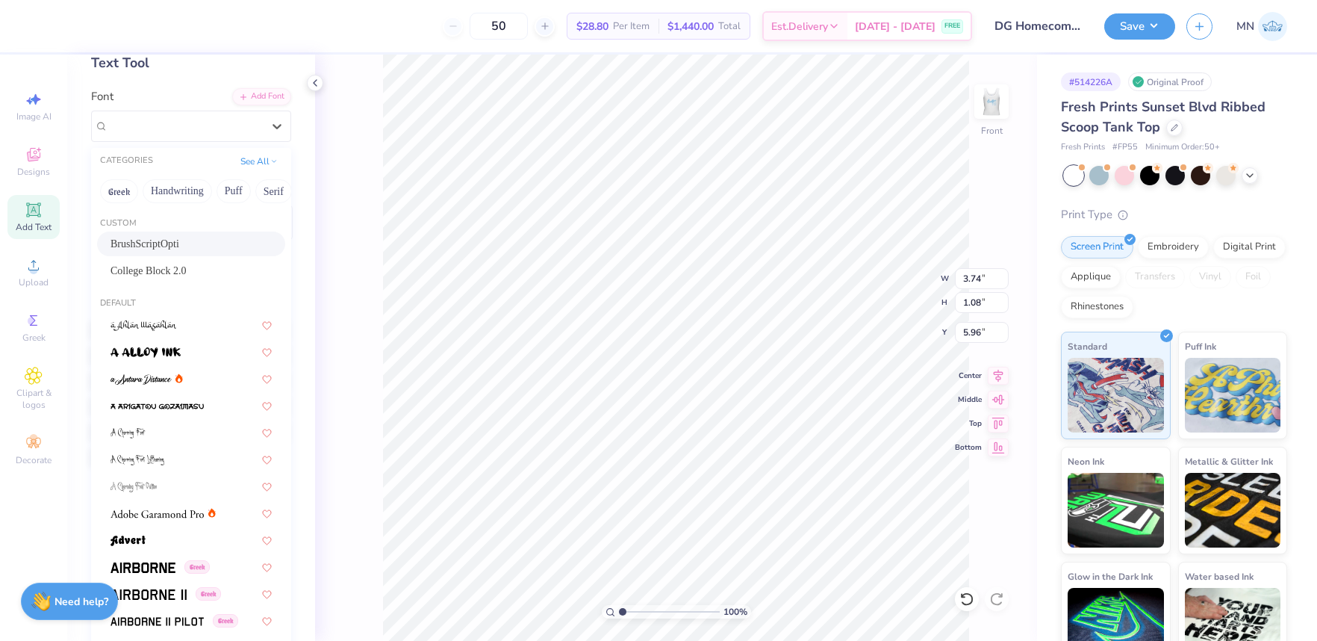
scroll to position [0, 0]
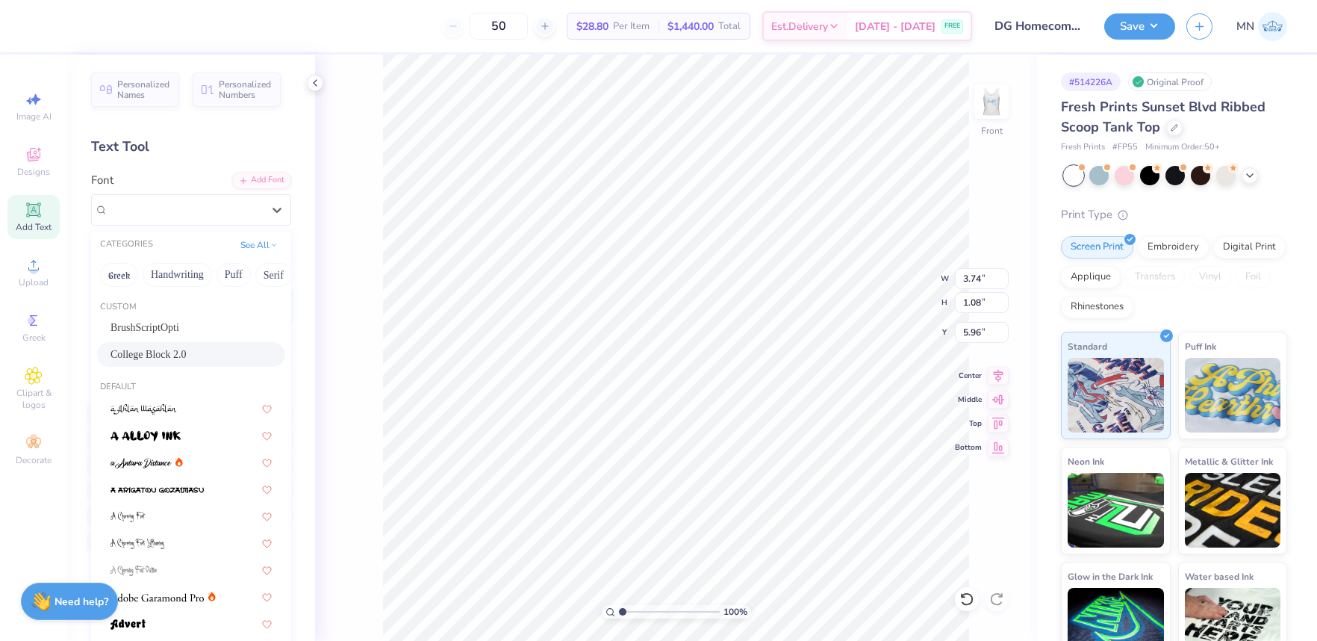
click at [196, 347] on div "College Block 2.0" at bounding box center [191, 355] width 161 height 16
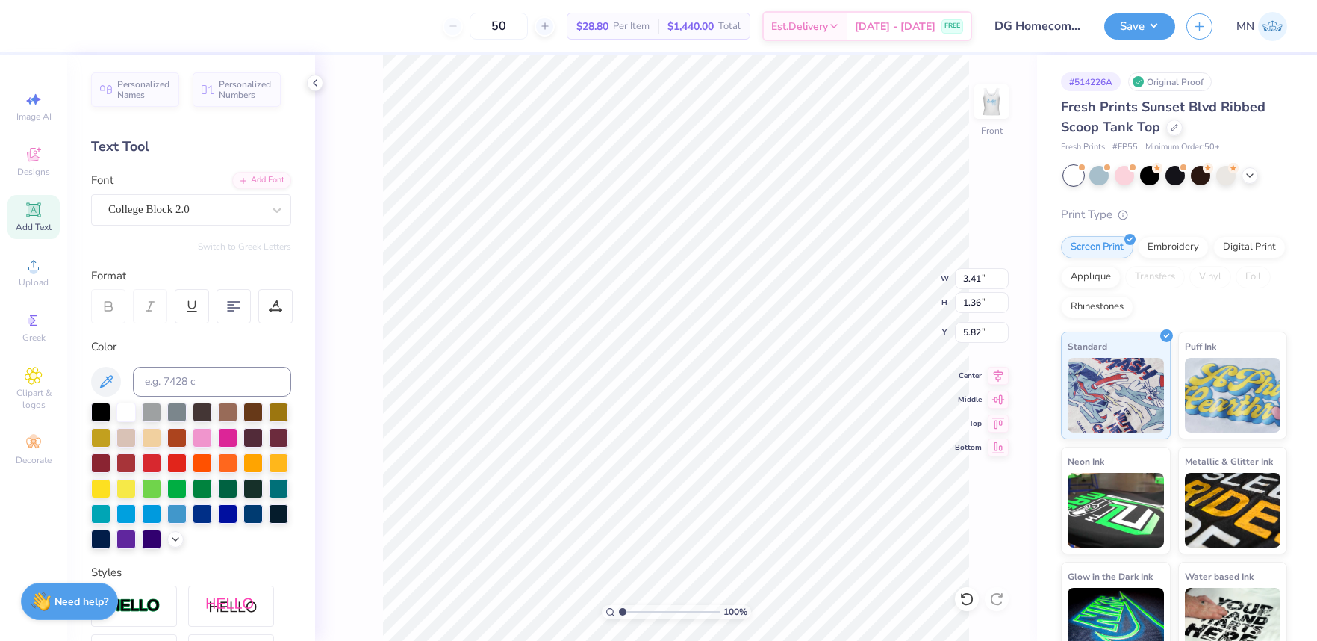
type input "3.41"
type input "1.36"
type input "5.82"
type textarea "25"
click at [237, 386] on input at bounding box center [212, 382] width 158 height 30
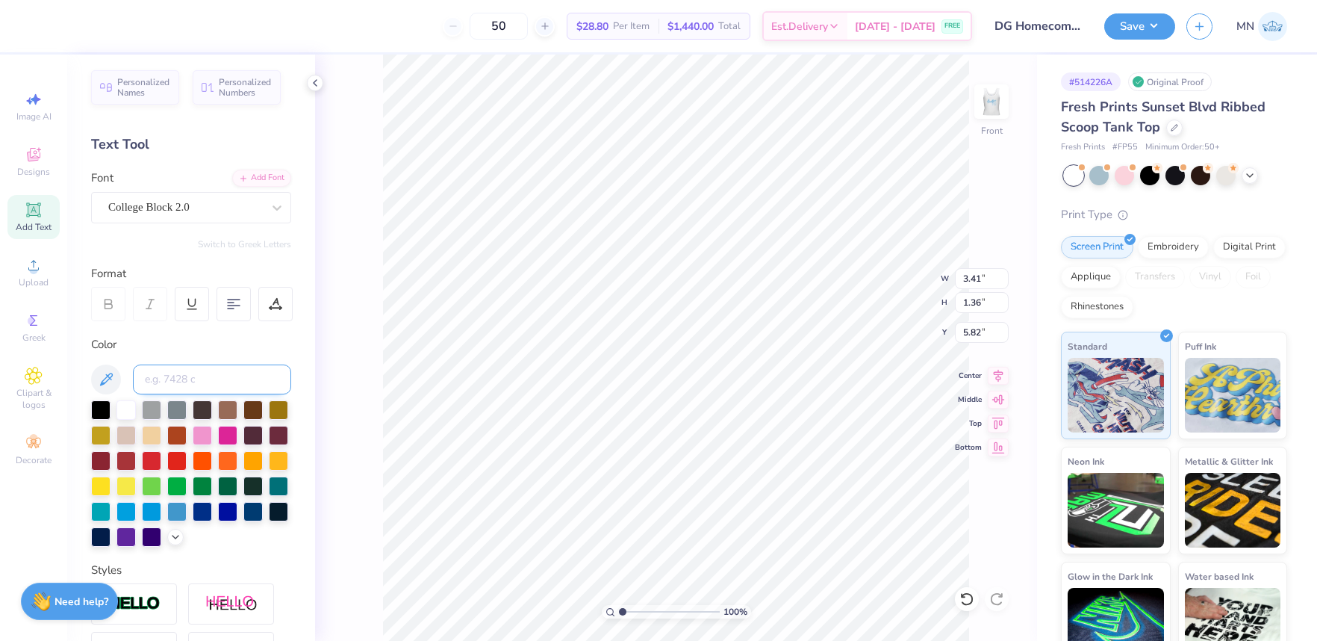
scroll to position [7, 0]
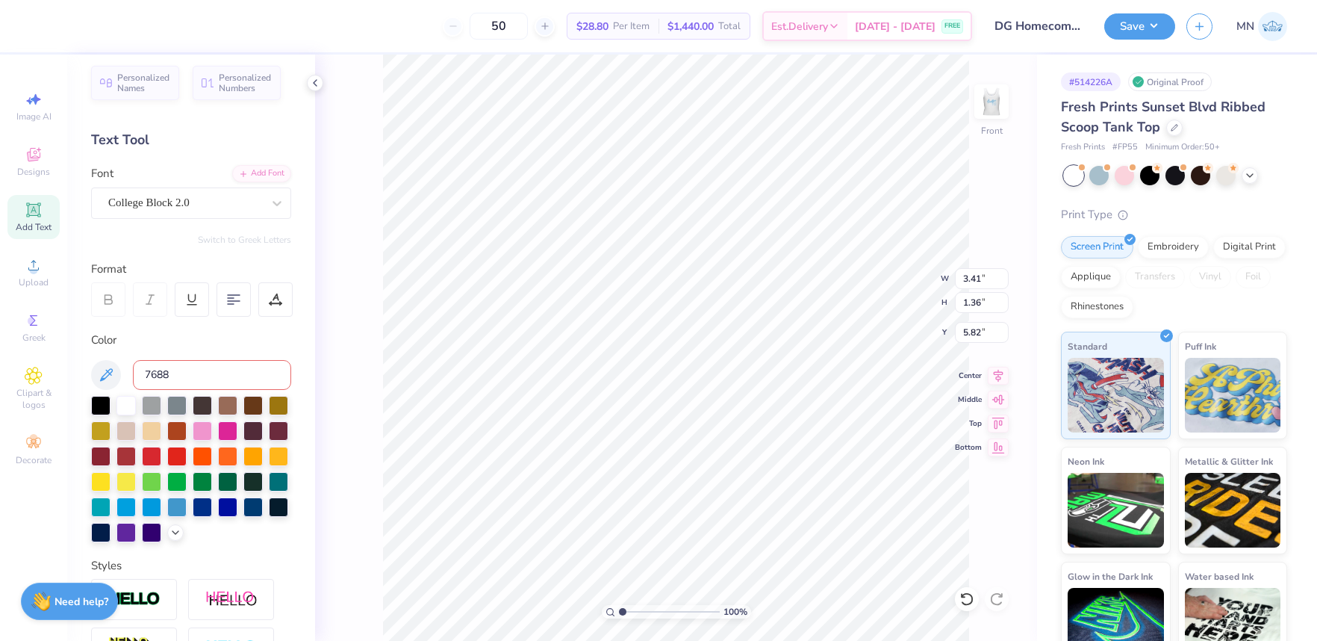
type input "7688c"
type input "4.06"
type input "3.87"
type input "3.93"
type input "4.74"
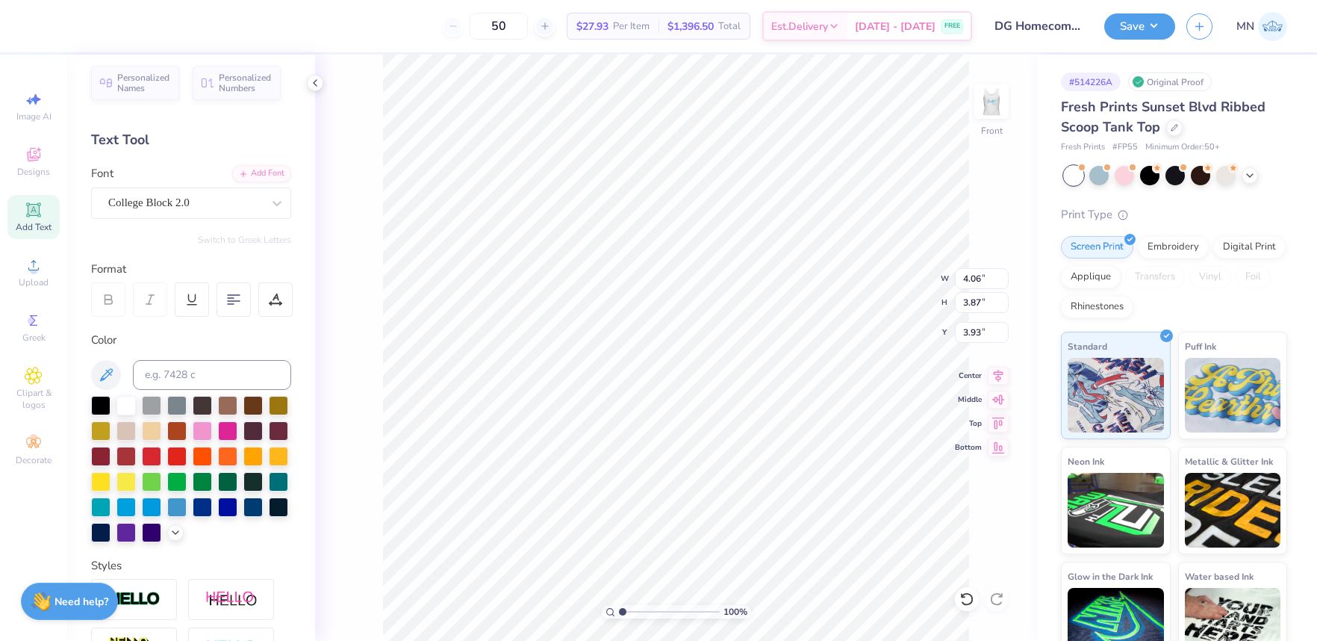
type input "4.53"
type input "3.76"
type input "6.00"
type input "1.52"
type input "2.00"
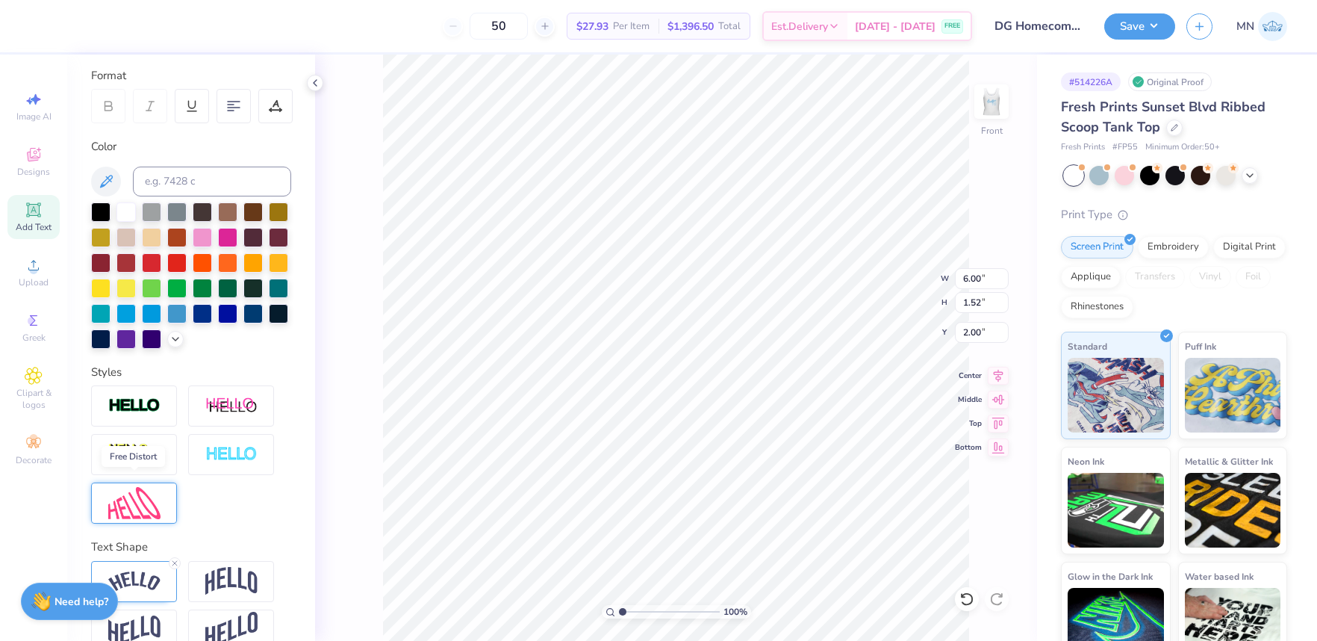
scroll to position [228, 0]
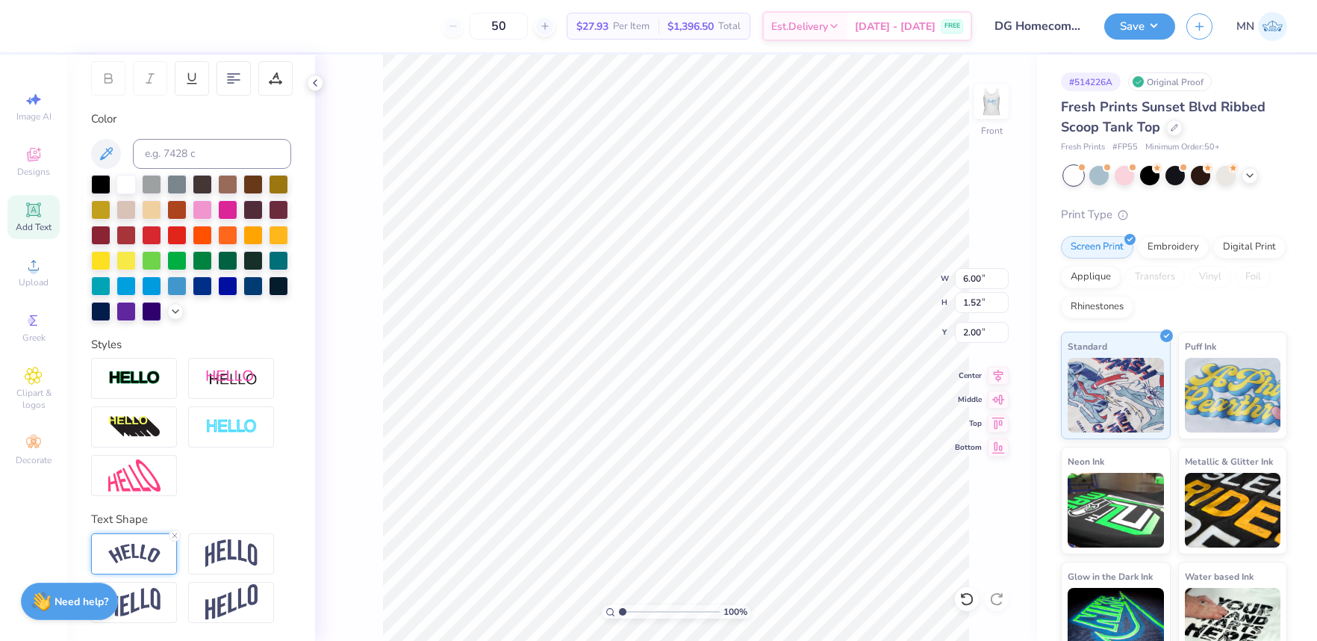
click at [112, 556] on img at bounding box center [134, 554] width 52 height 20
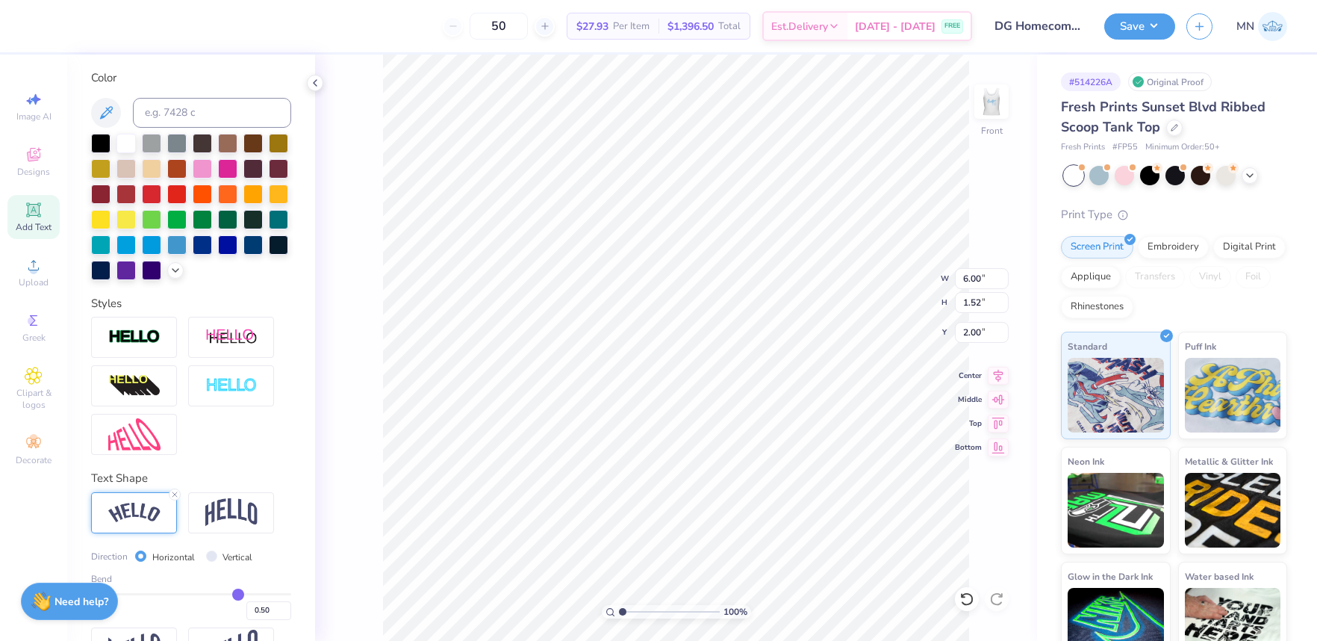
scroll to position [314, 0]
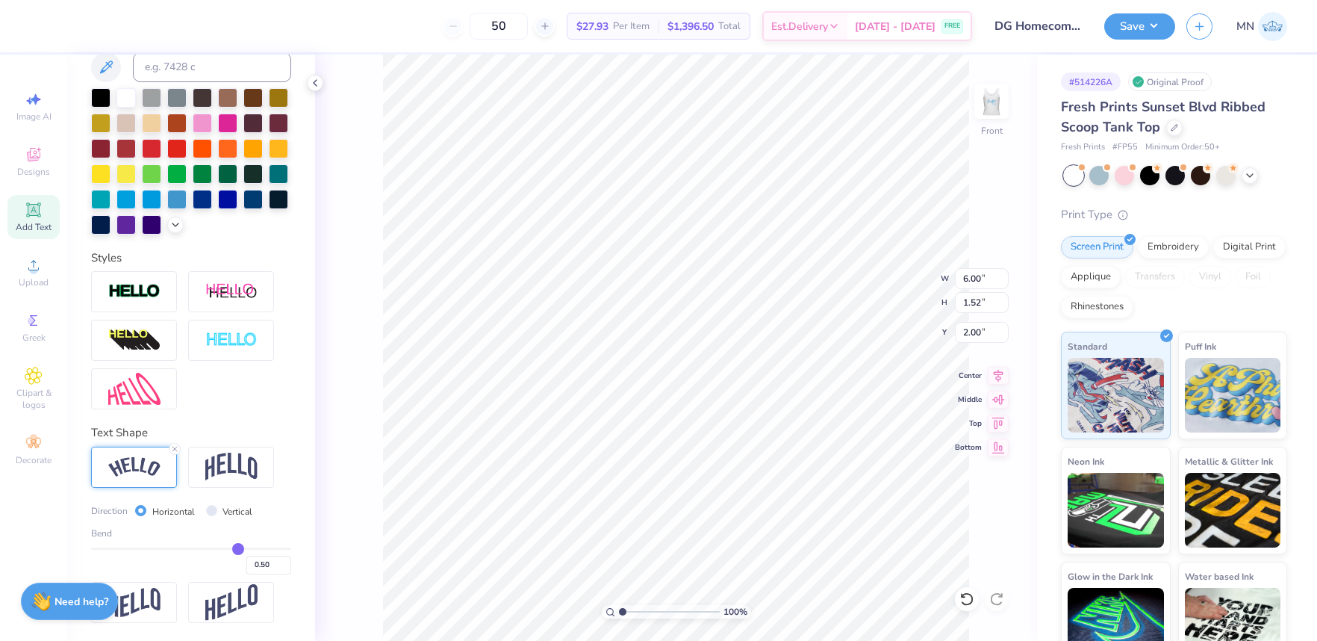
type input "0.49"
type input "0.48"
type input "0.46"
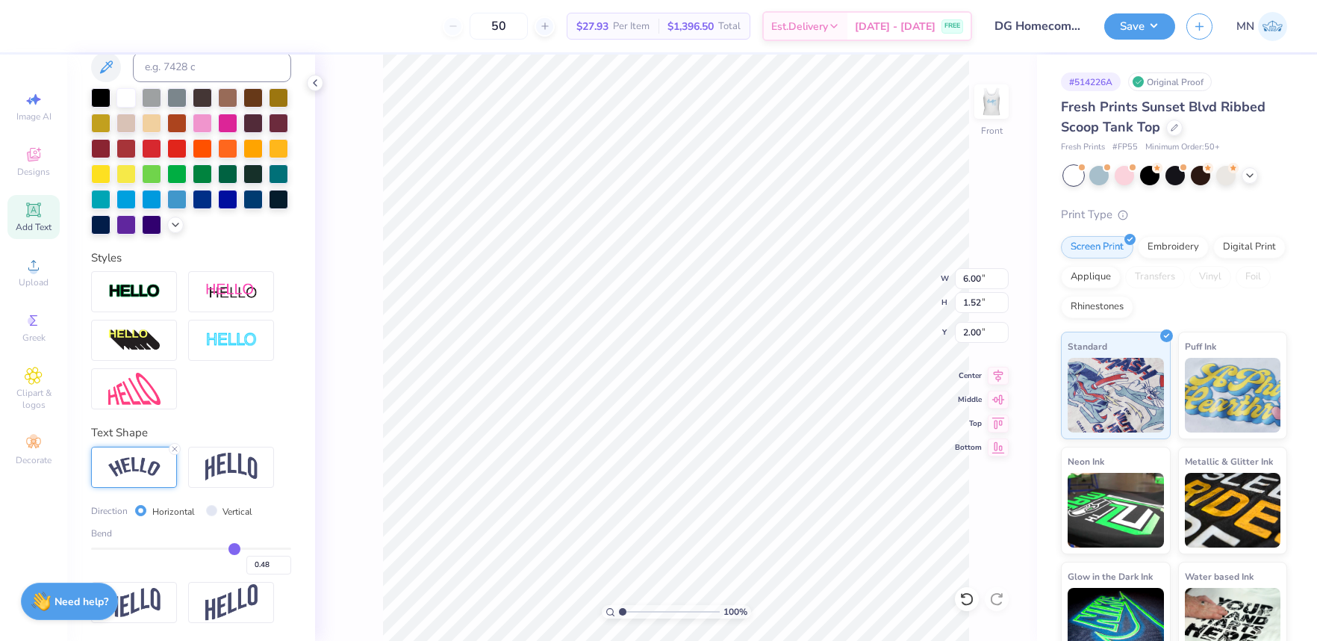
type input "0.46"
type input "0.44"
type input "0.41"
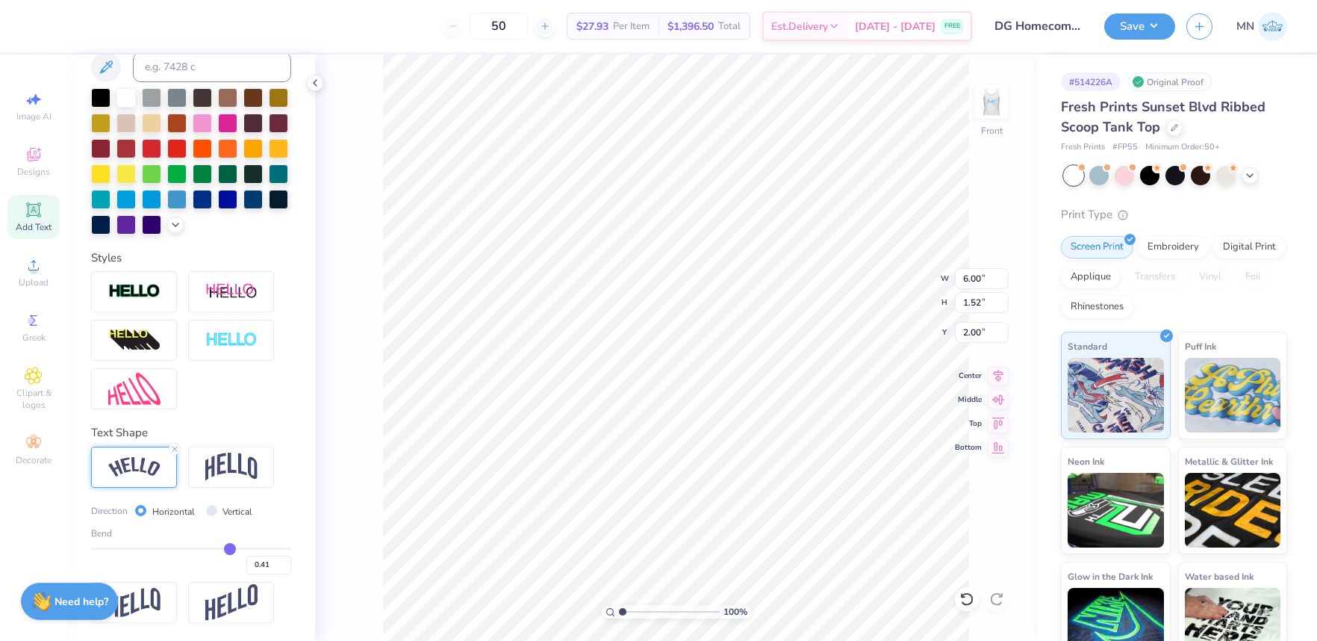
type input "0.37"
type input "0.33"
type input "0.3"
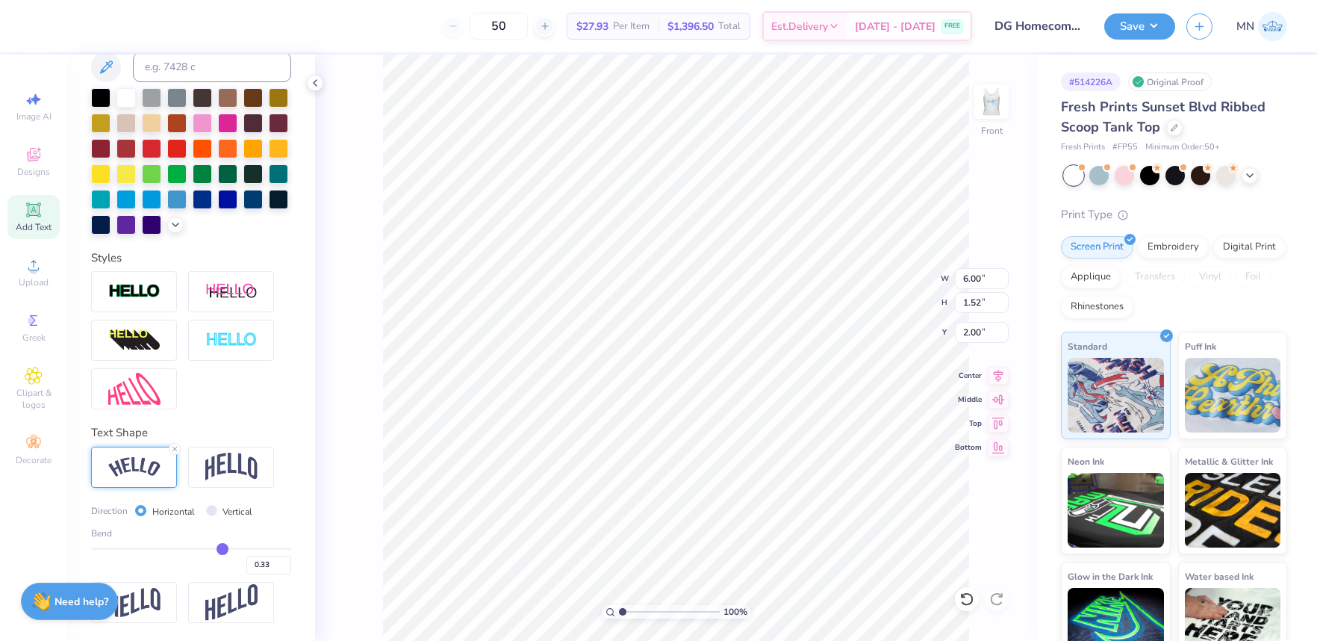
type input "0.30"
type input "0.29"
type input "0.27"
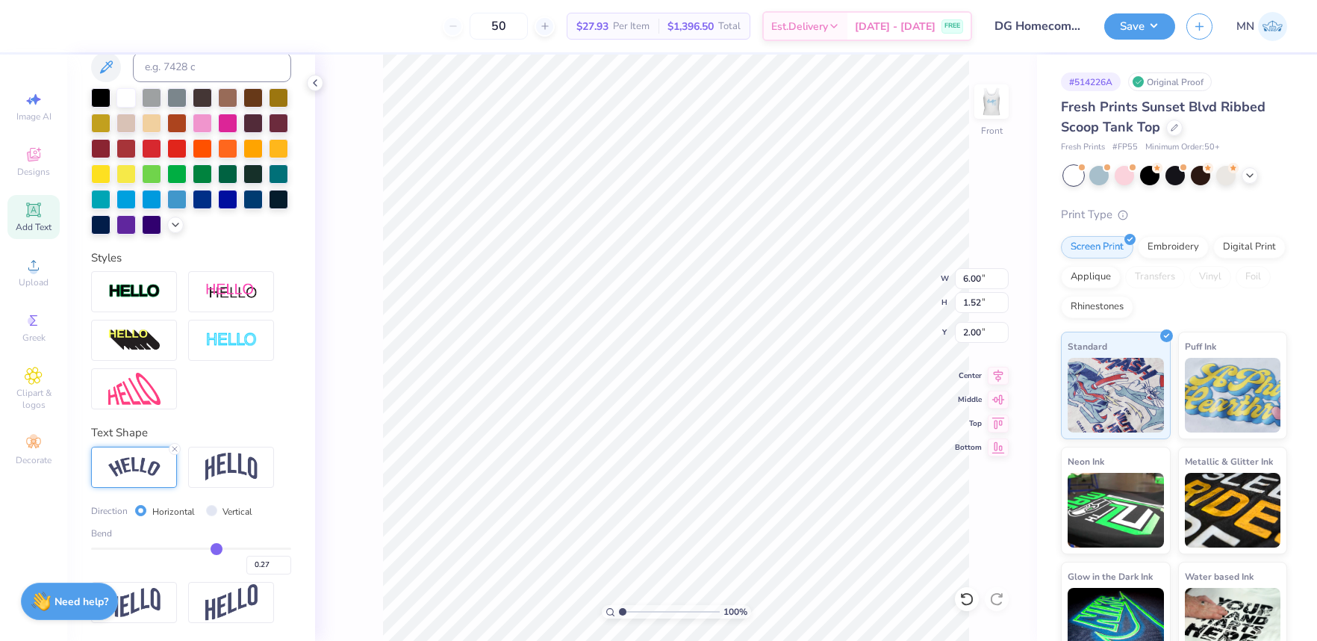
type input "0.26"
type input "0.25"
type input "0.24"
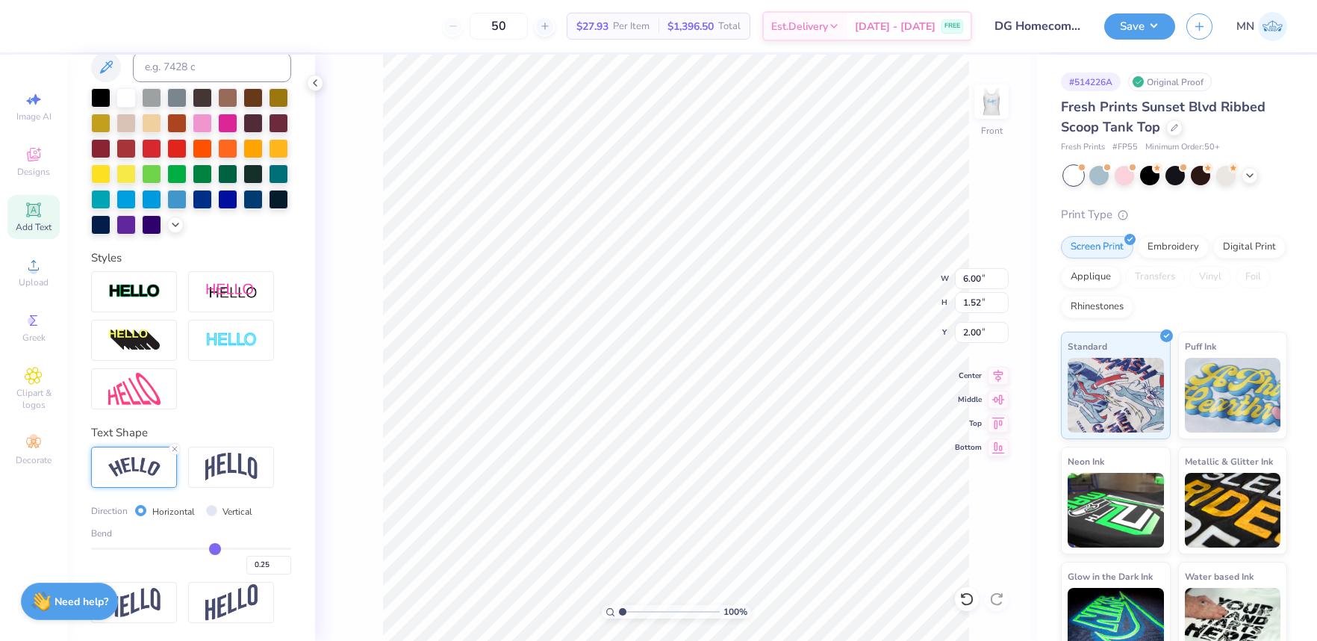
type input "0.24"
drag, startPoint x: 237, startPoint y: 550, endPoint x: 214, endPoint y: 550, distance: 23.2
click at [214, 550] on input "range" at bounding box center [191, 548] width 200 height 2
type input "5.49"
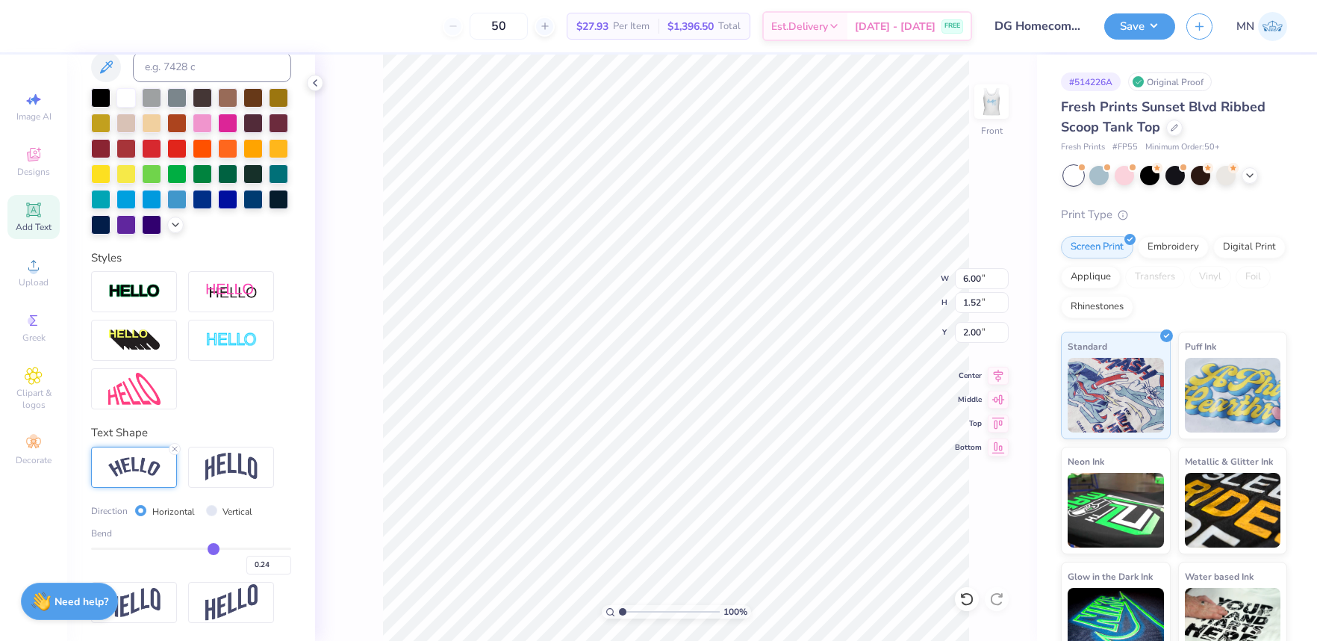
type input "0.97"
type input "2.27"
type input "0.28"
type input "0.29"
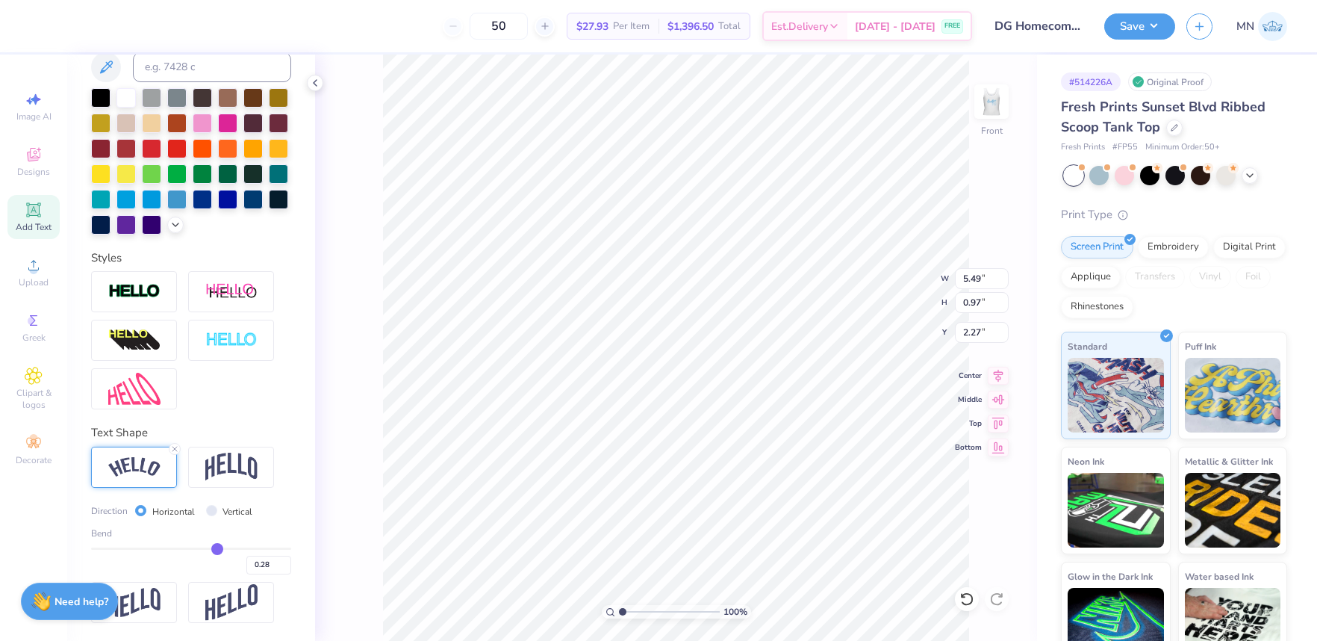
type input "0.29"
type input "0.3"
type input "0.30"
type input "0.31"
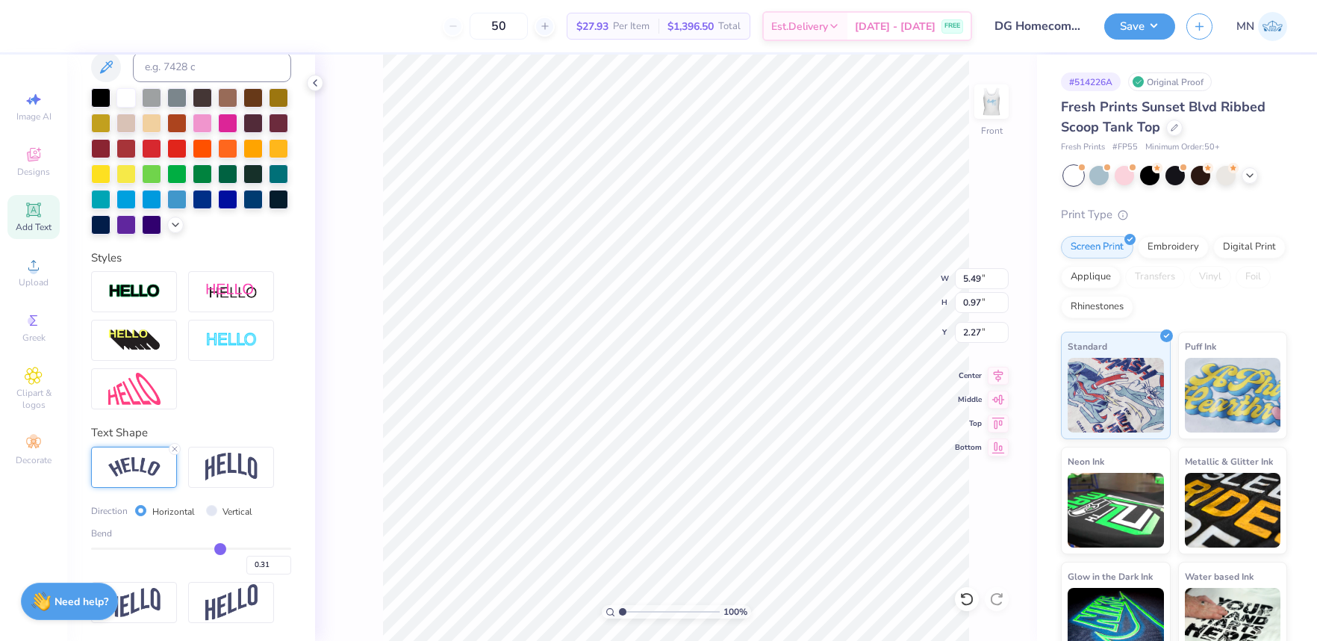
type input "0.32"
type input "0.33"
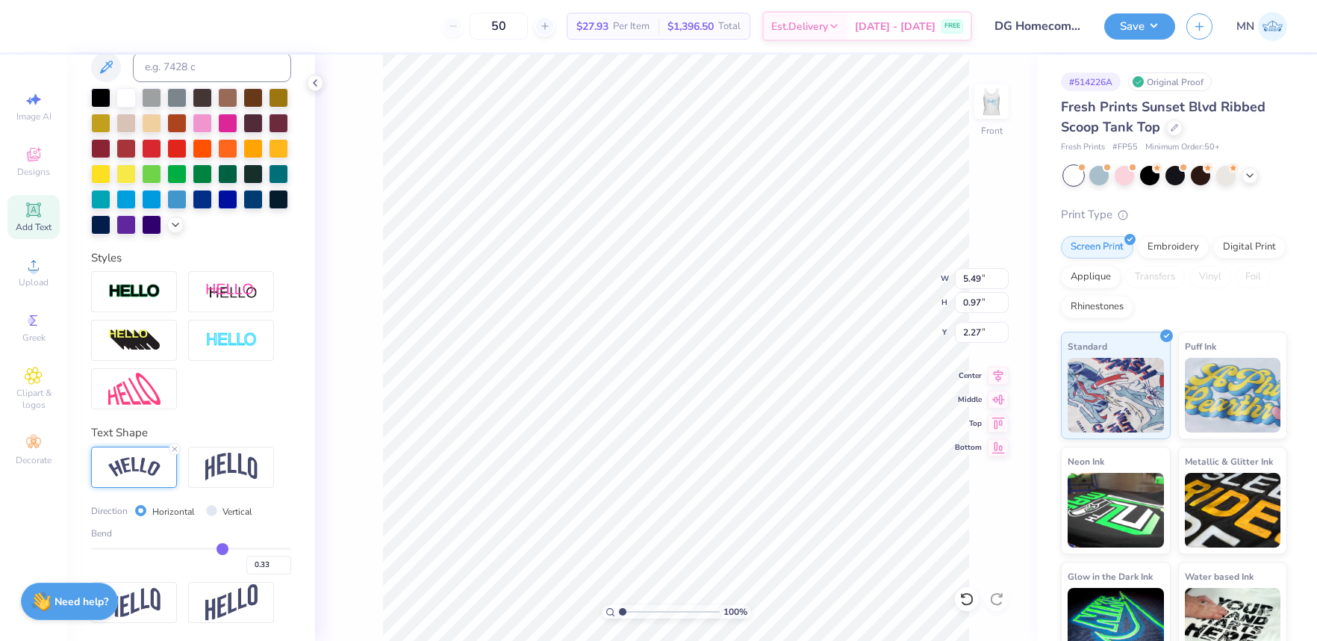
click at [222, 550] on input "range" at bounding box center [191, 548] width 200 height 2
type input "5.68"
type input "1.12"
type input "2.20"
type input "7.01"
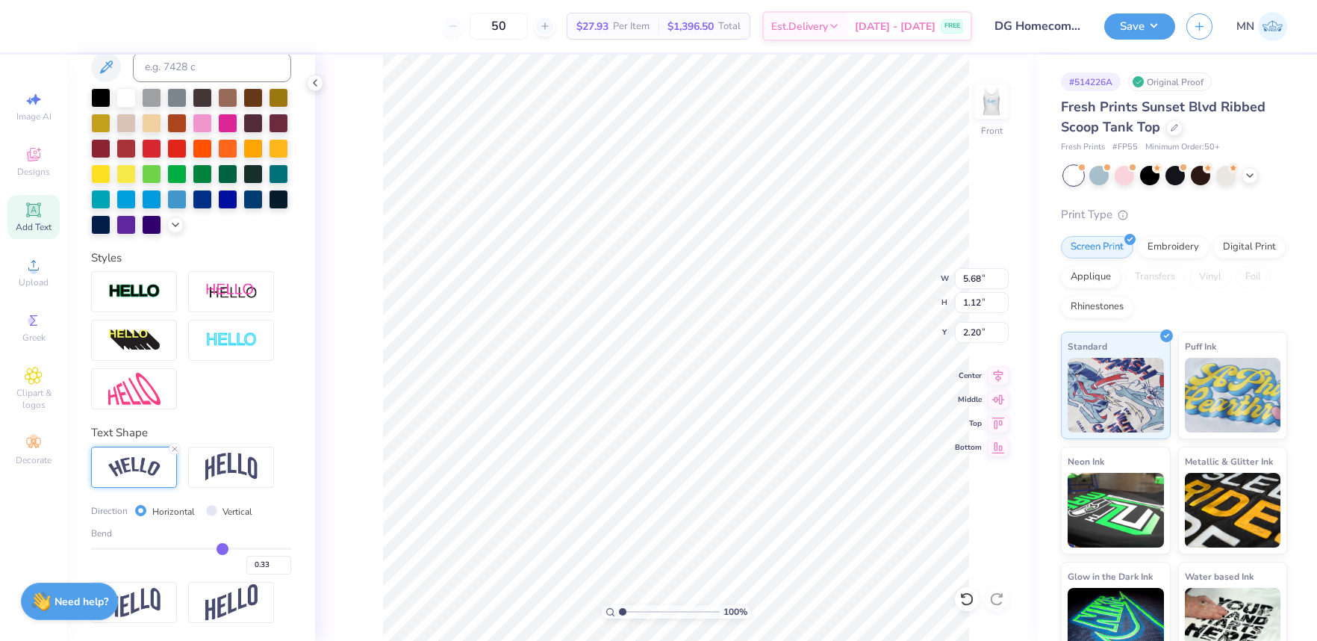
type input "1.39"
type input "2.00"
type input "4.74"
type input "4.53"
type input "3.76"
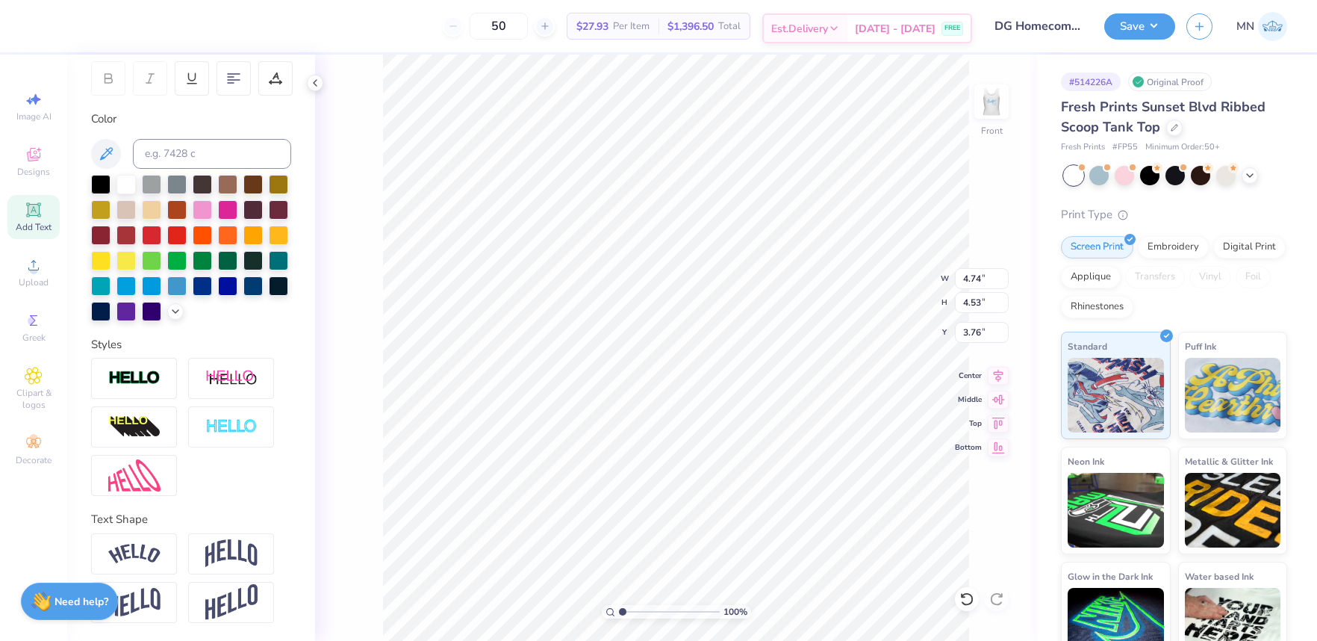
scroll to position [228, 0]
type input "4.24"
type input "4.05"
type input "3.87"
type input "7.01"
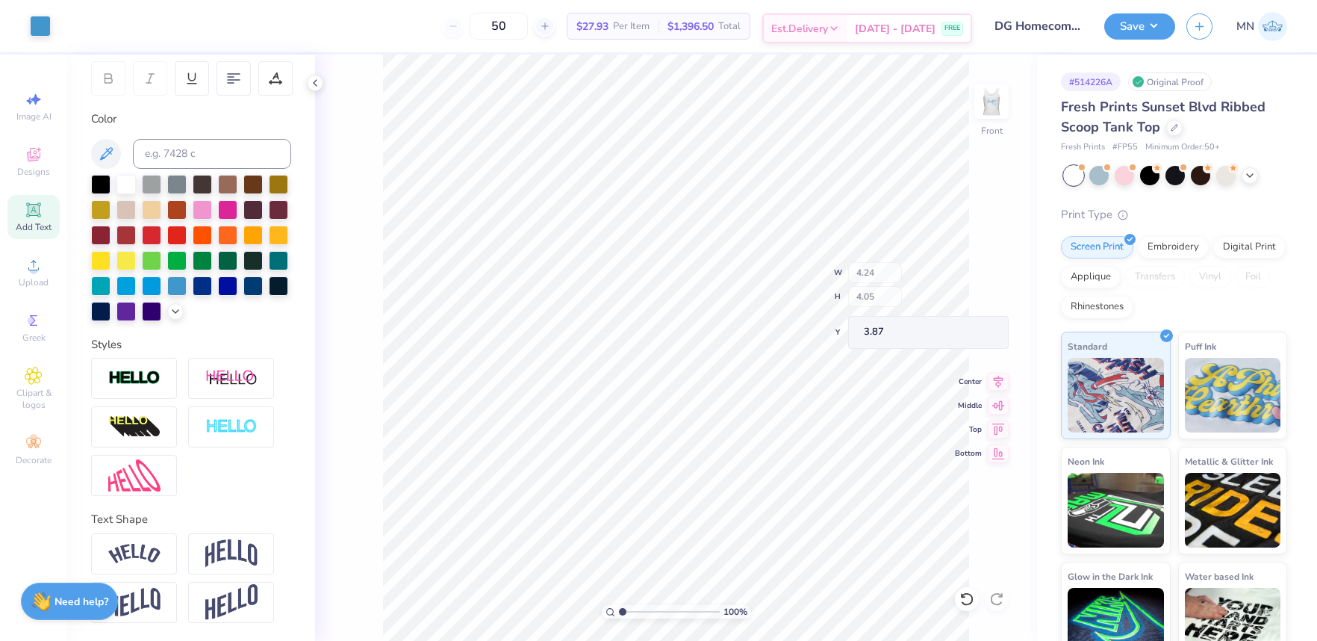
type input "5.92"
type input "2.00"
click at [978, 281] on input "7.01" at bounding box center [982, 278] width 54 height 21
type input "7.00"
type input "5.91"
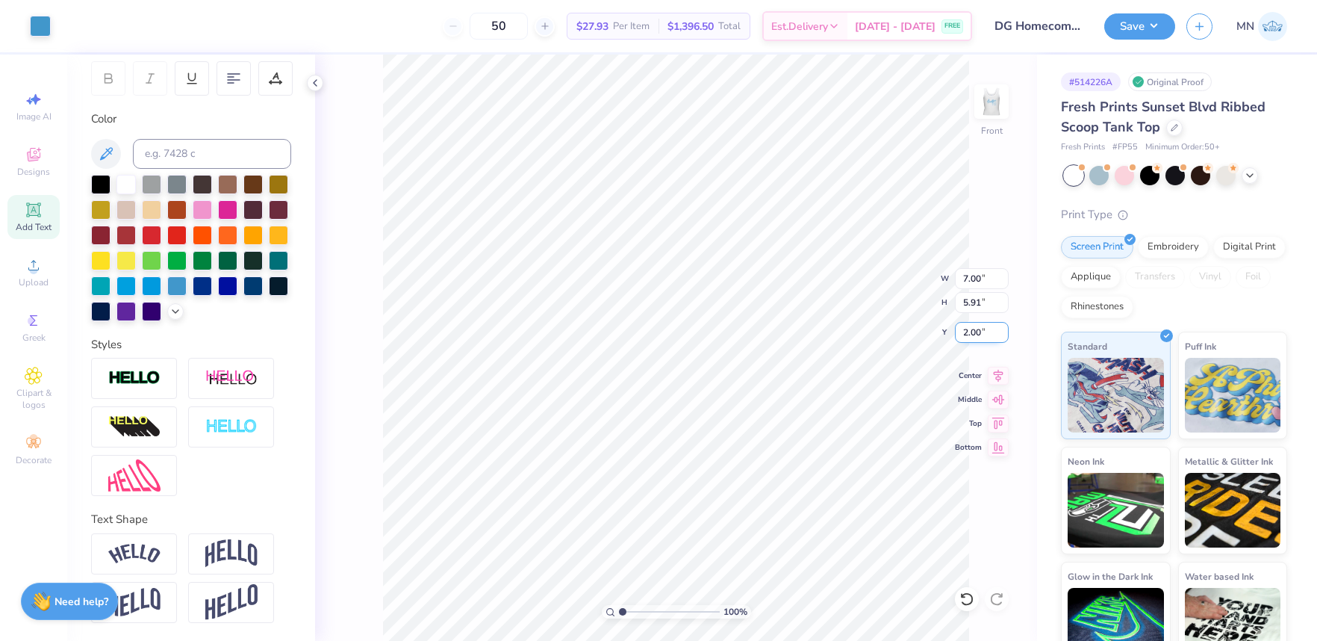
click at [978, 332] on input "2.00" at bounding box center [982, 332] width 54 height 21
type input "2"
click at [992, 112] on img at bounding box center [992, 102] width 60 height 60
drag, startPoint x: 40, startPoint y: 204, endPoint x: 235, endPoint y: 307, distance: 219.8
click at [41, 205] on icon at bounding box center [34, 210] width 18 height 18
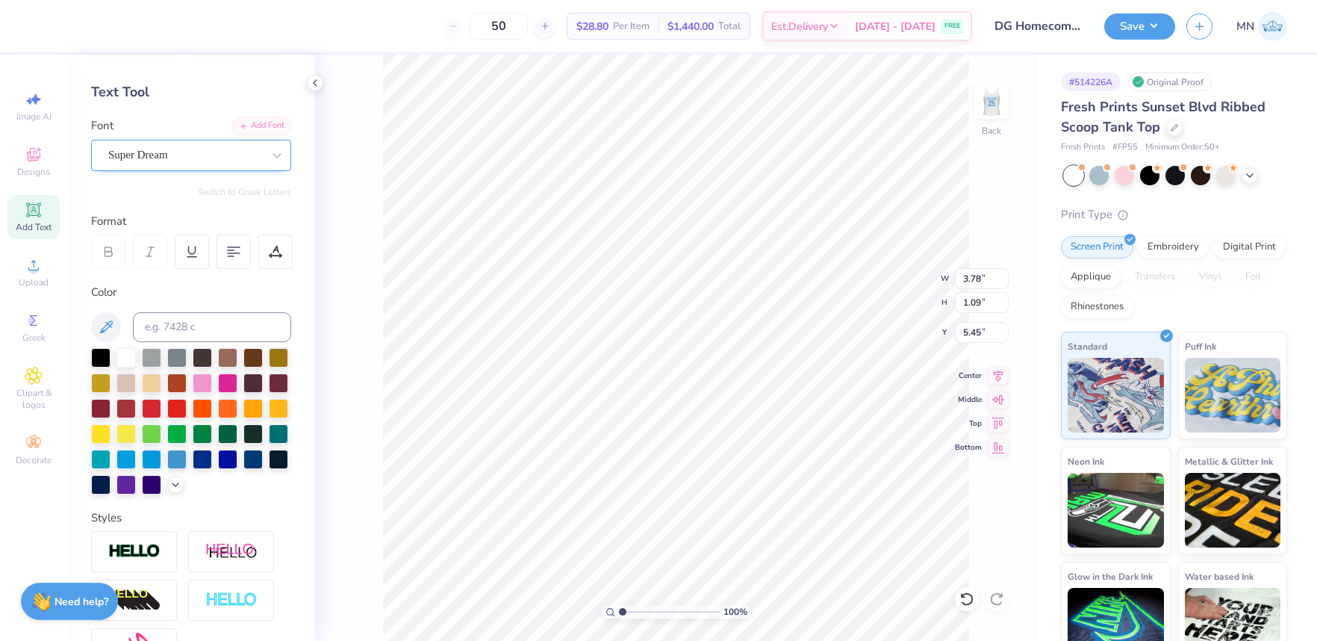
scroll to position [43, 0]
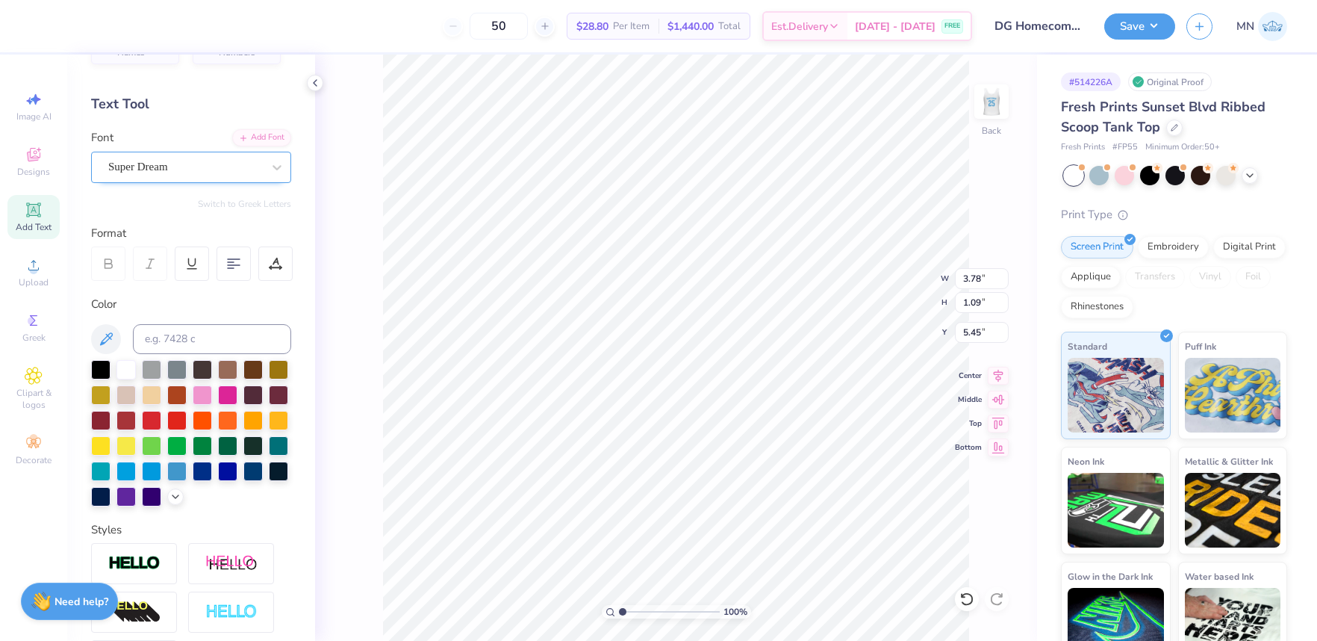
click at [217, 153] on div "Super Dream" at bounding box center [191, 167] width 200 height 31
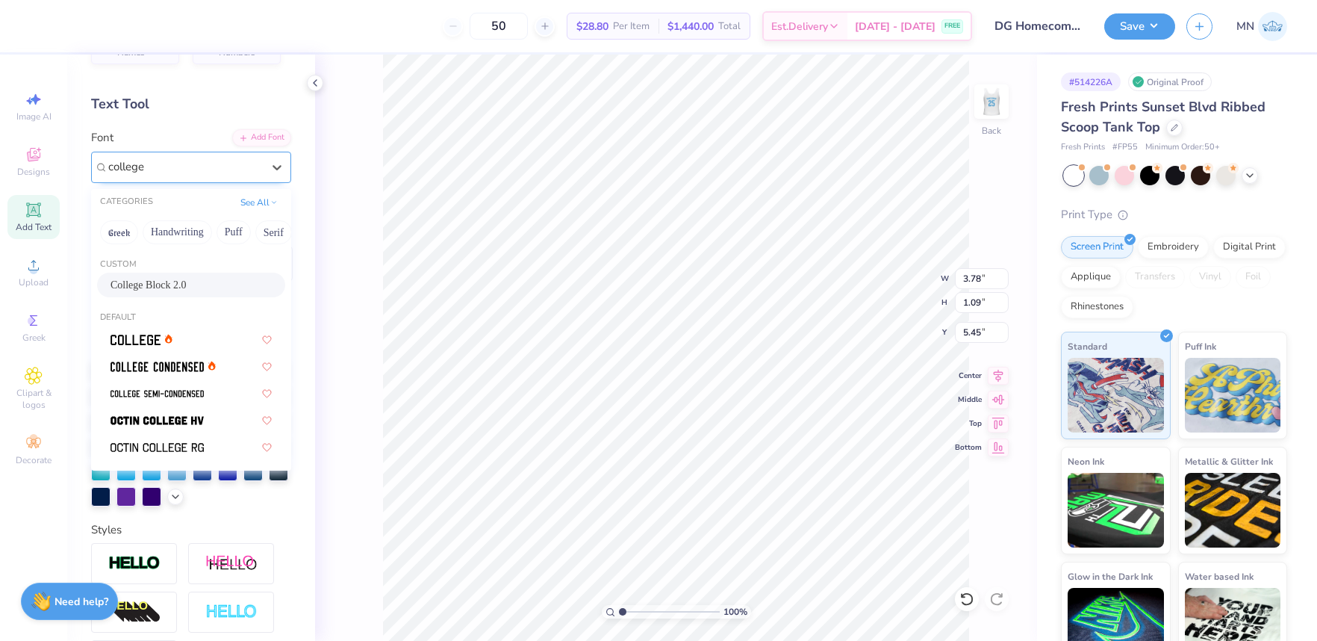
type input "college"
type input "3.44"
type input "1.37"
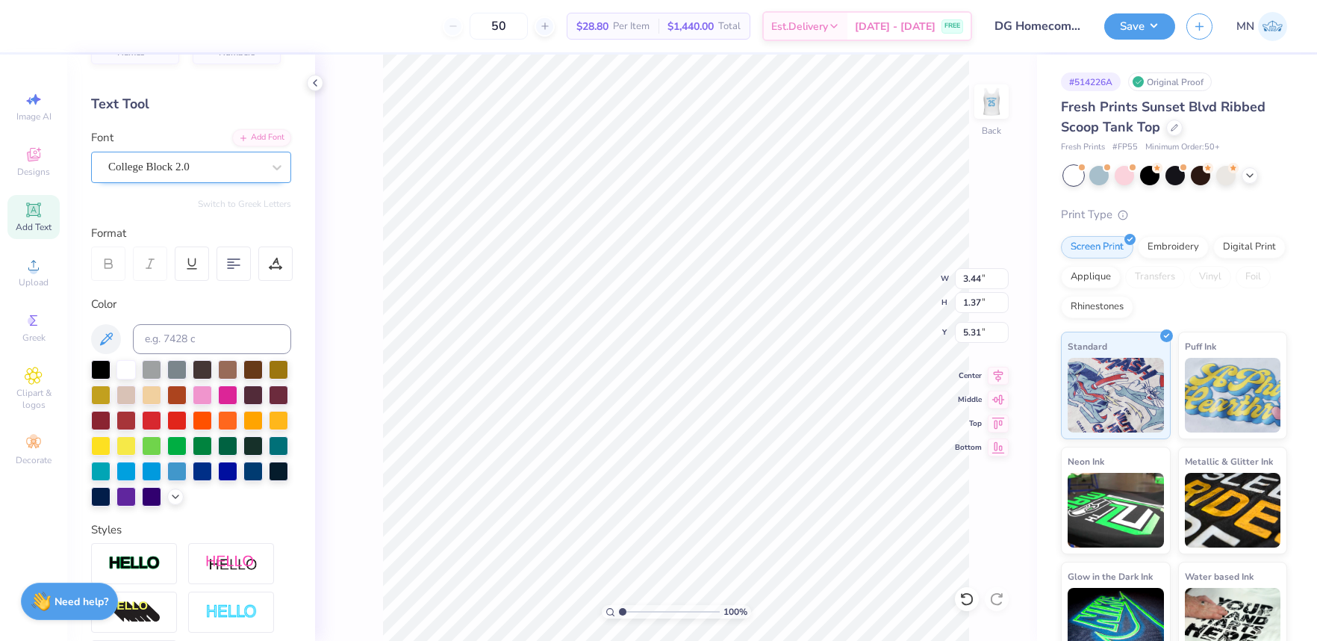
type input "6.00"
click at [1140, 30] on button "Save" at bounding box center [1140, 24] width 71 height 26
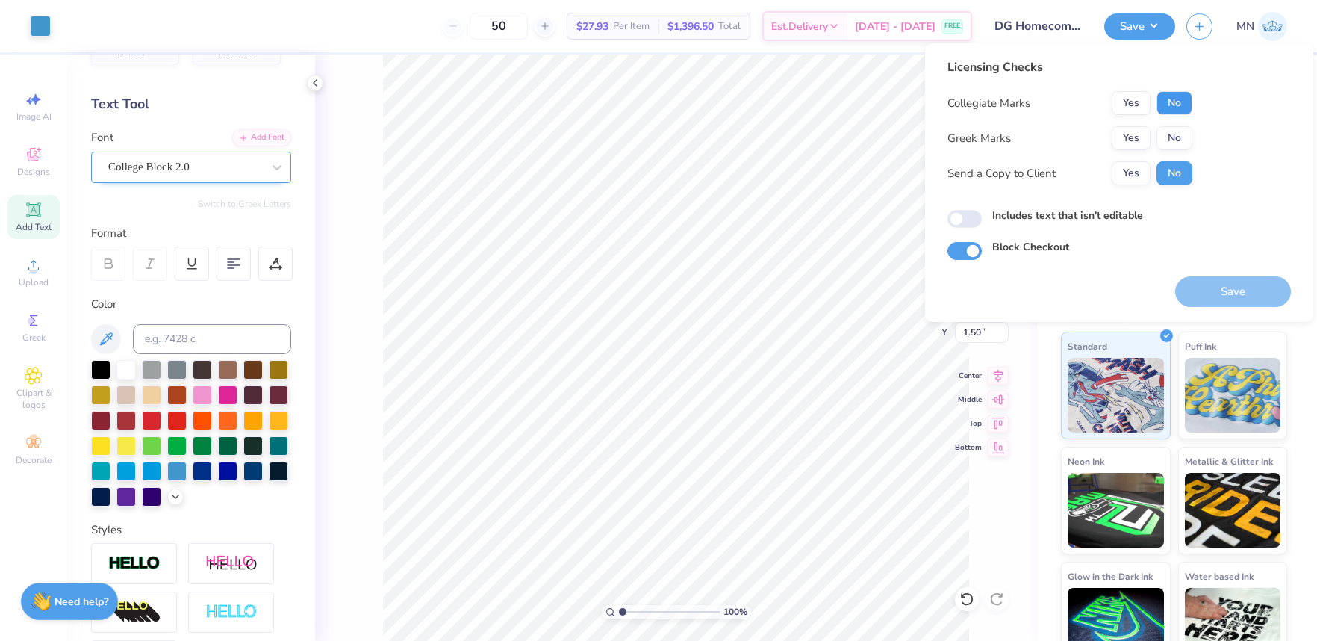
click at [1175, 109] on button "No" at bounding box center [1175, 103] width 36 height 24
drag, startPoint x: 1142, startPoint y: 130, endPoint x: 1152, endPoint y: 156, distance: 27.9
click at [1142, 131] on button "Yes" at bounding box center [1131, 138] width 39 height 24
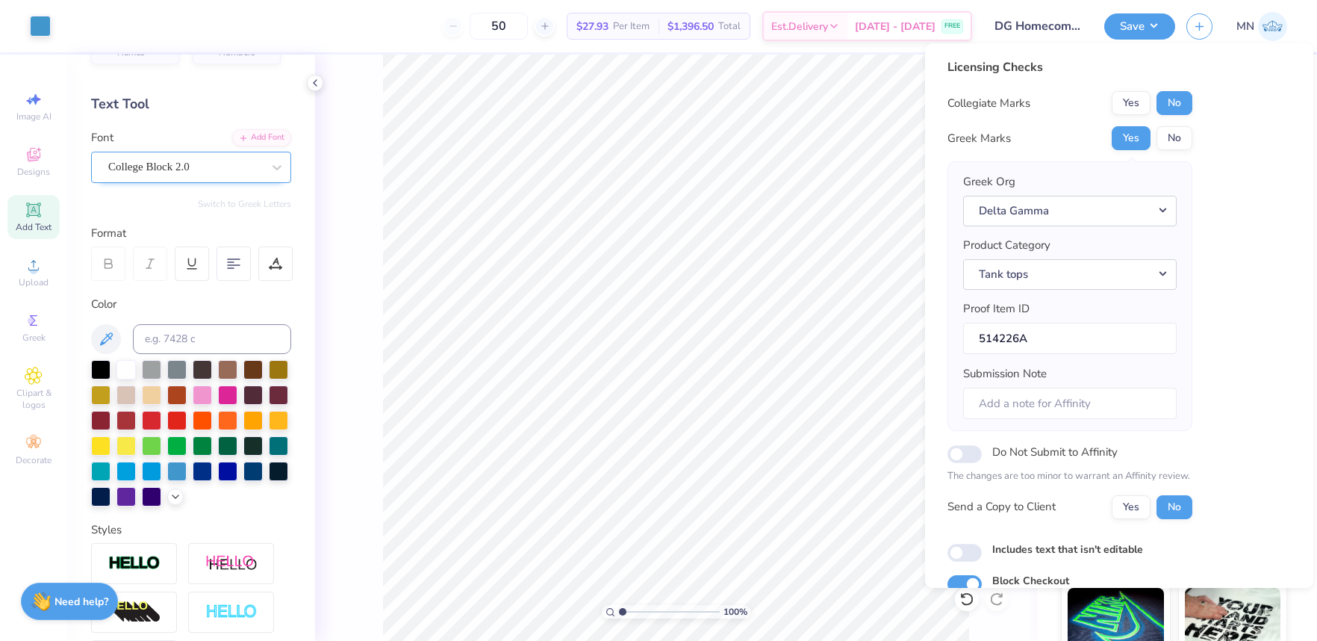
scroll to position [67, 0]
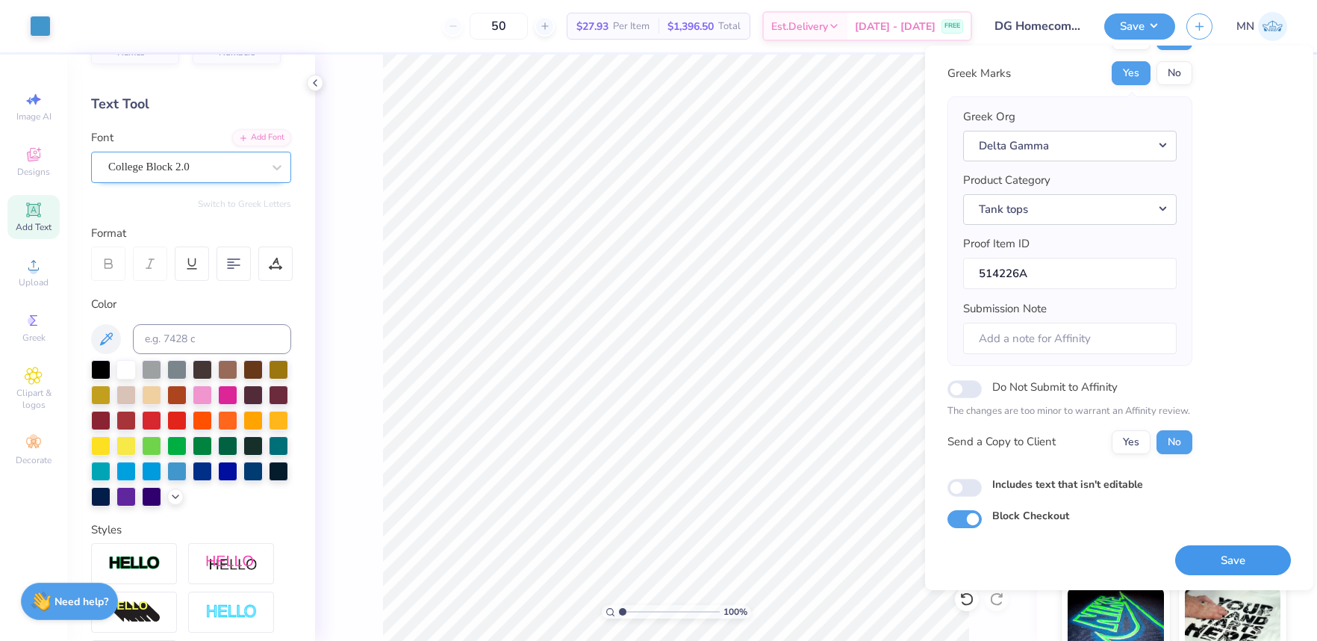
click at [1243, 560] on button "Save" at bounding box center [1234, 560] width 116 height 31
